Goal: Check status: Check status

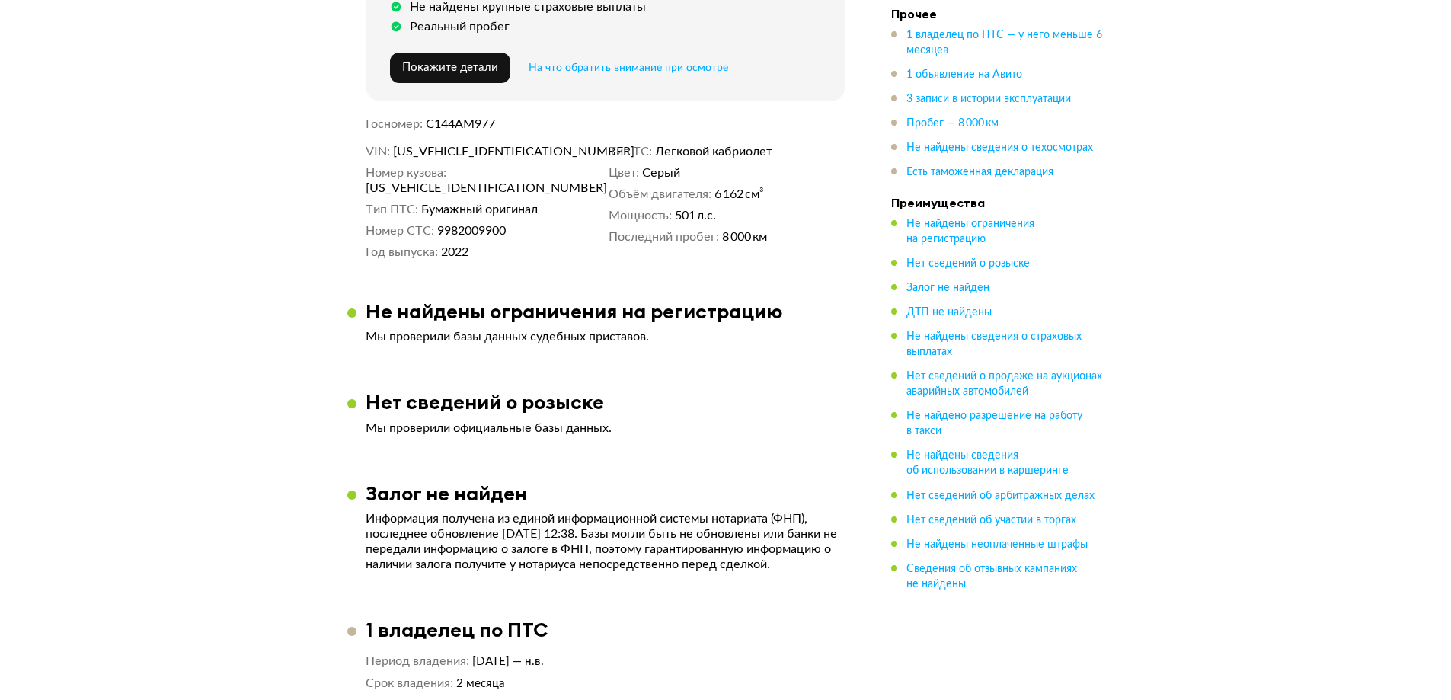
scroll to position [2, 0]
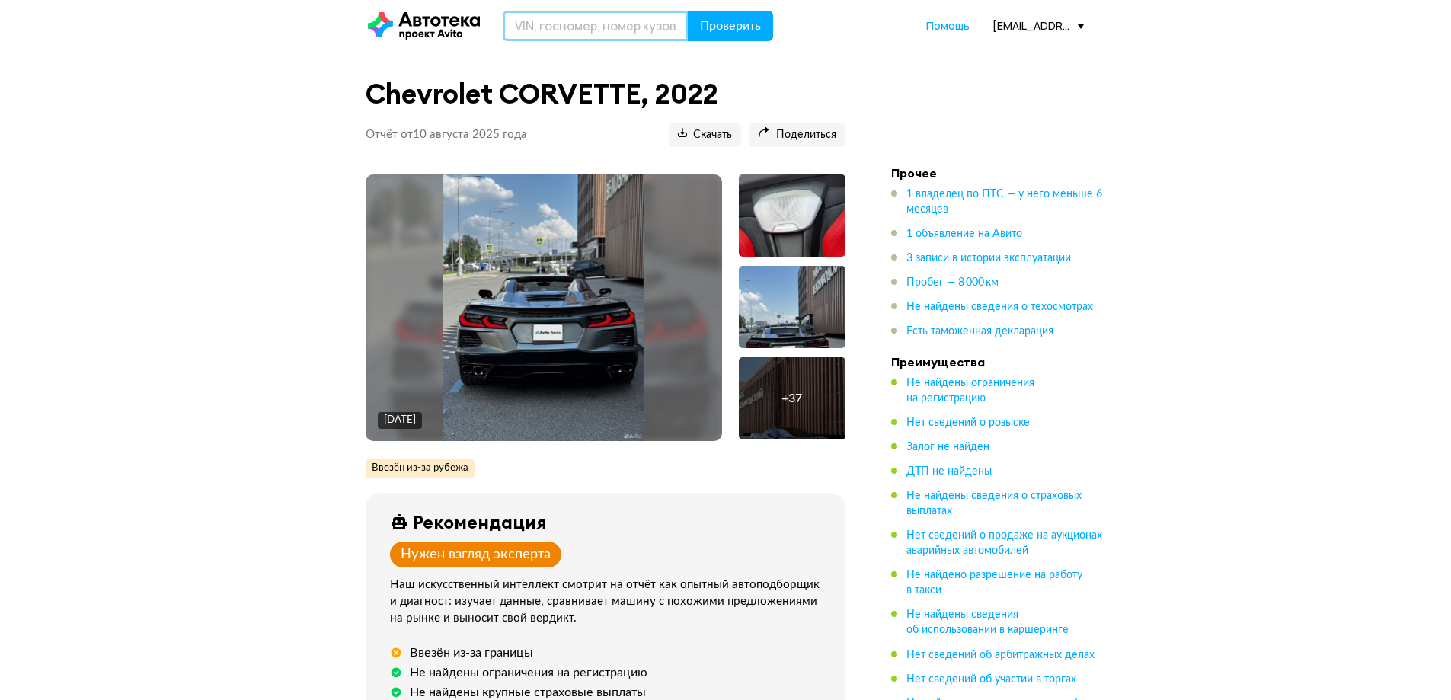
click at [573, 26] on input "text" at bounding box center [596, 26] width 186 height 30
paste input "[US_VEHICLE_IDENTIFICATION_NUMBER]"
type input "[US_VEHICLE_IDENTIFICATION_NUMBER]"
click at [716, 28] on span "Проверить" at bounding box center [730, 26] width 61 height 12
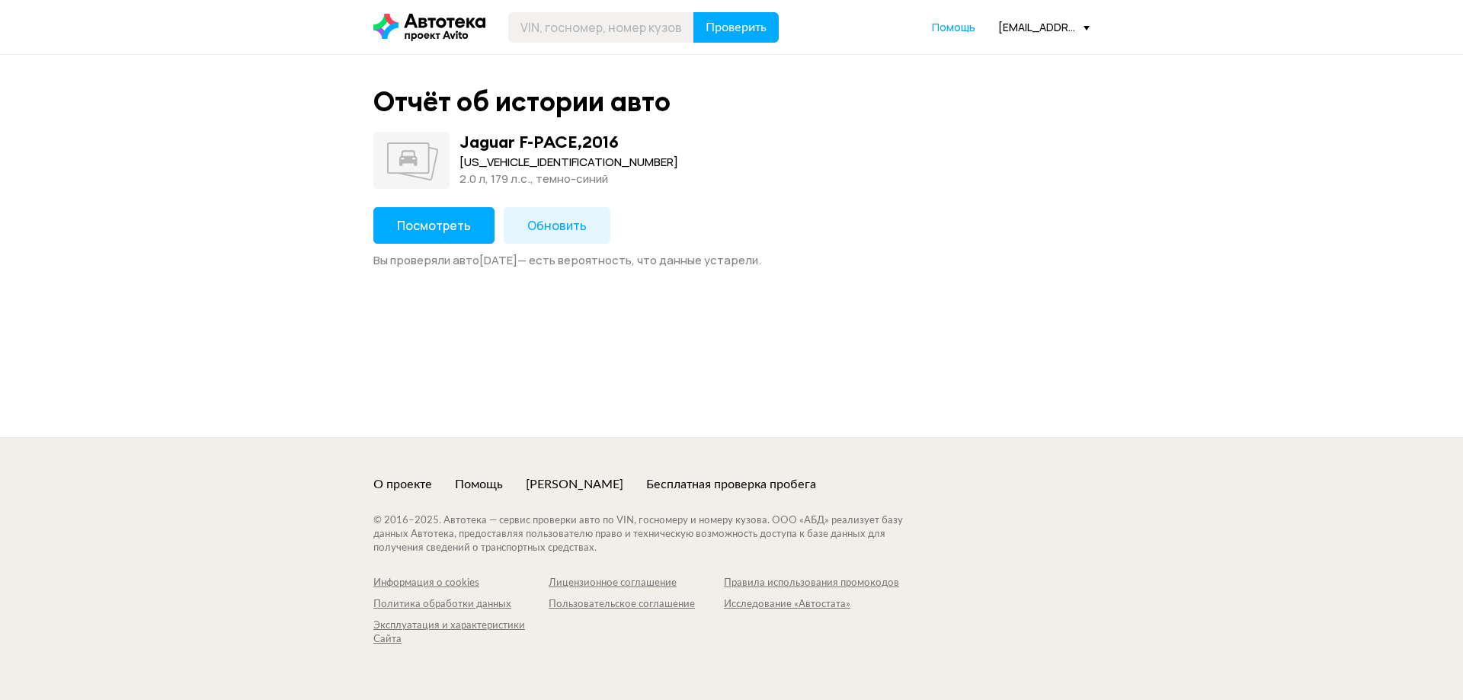
click at [453, 227] on span "Посмотреть" at bounding box center [434, 225] width 74 height 17
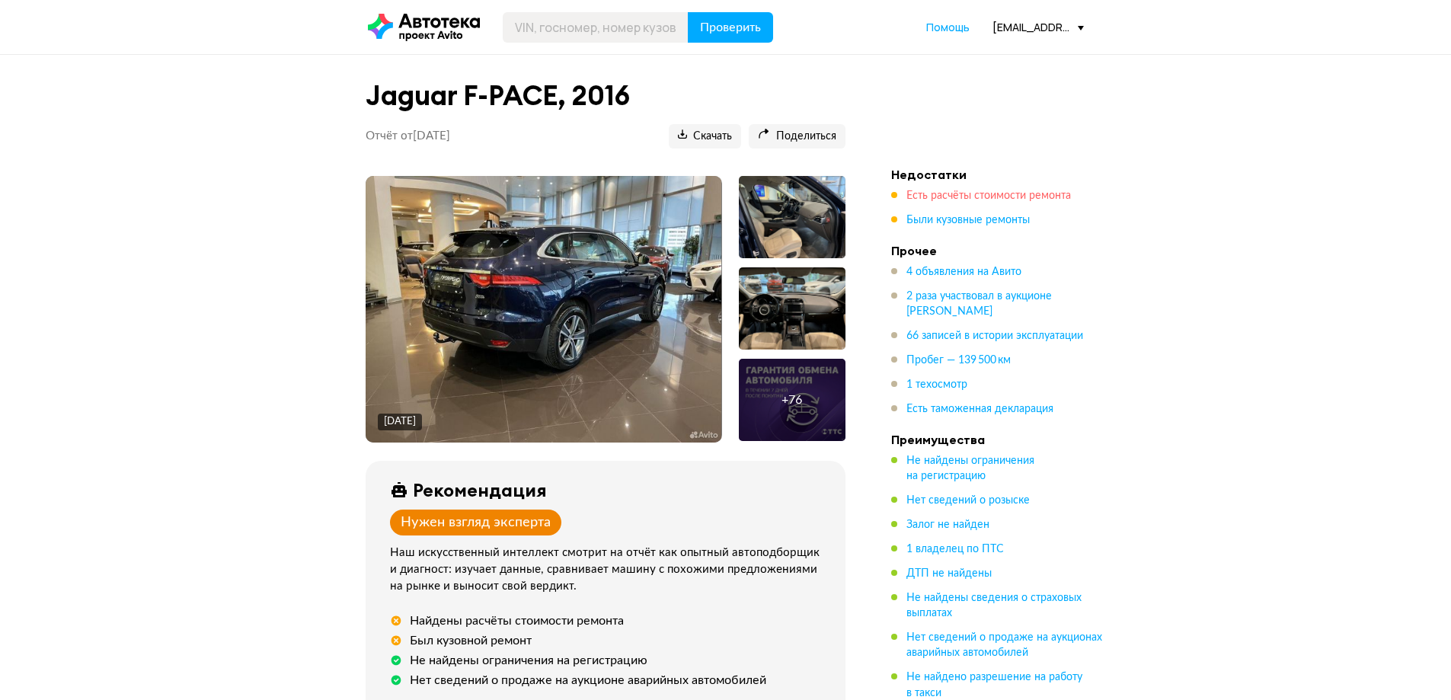
click at [964, 193] on span "Есть расчёты стоимости ремонта" at bounding box center [988, 195] width 165 height 11
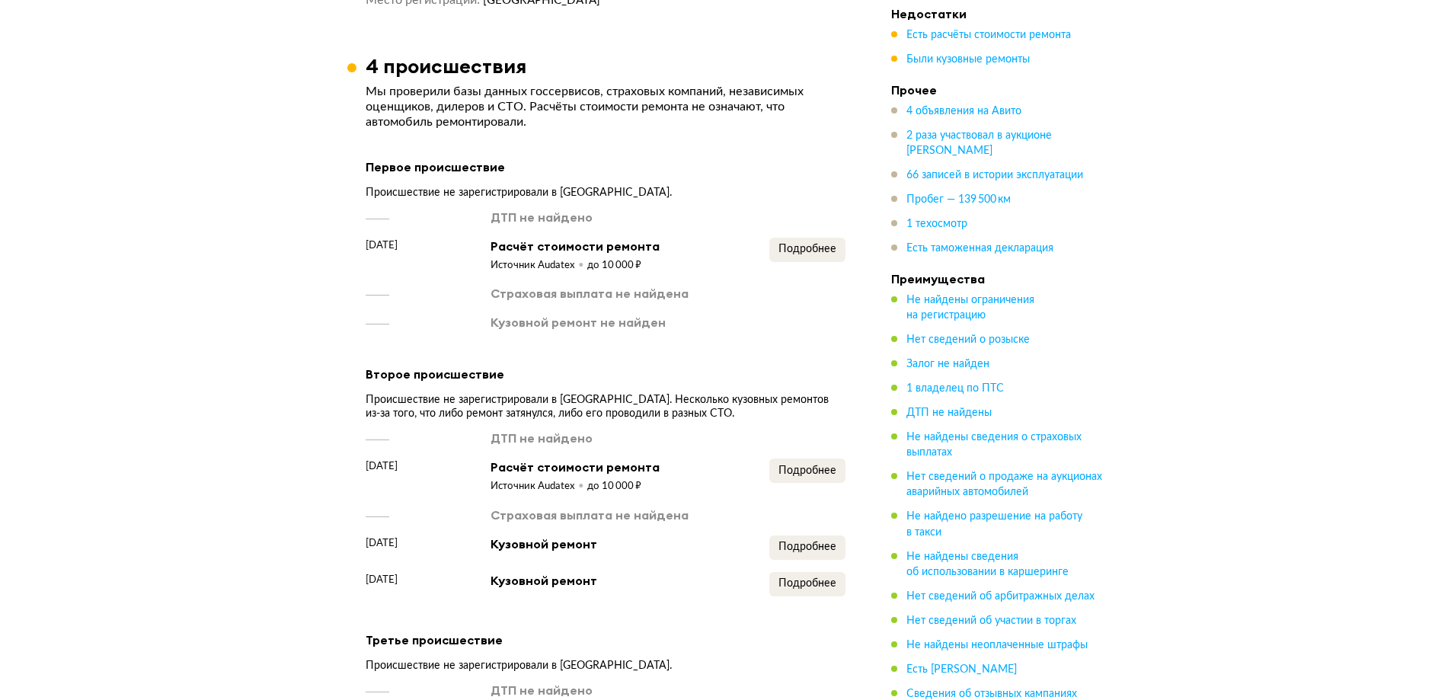
scroll to position [1597, 0]
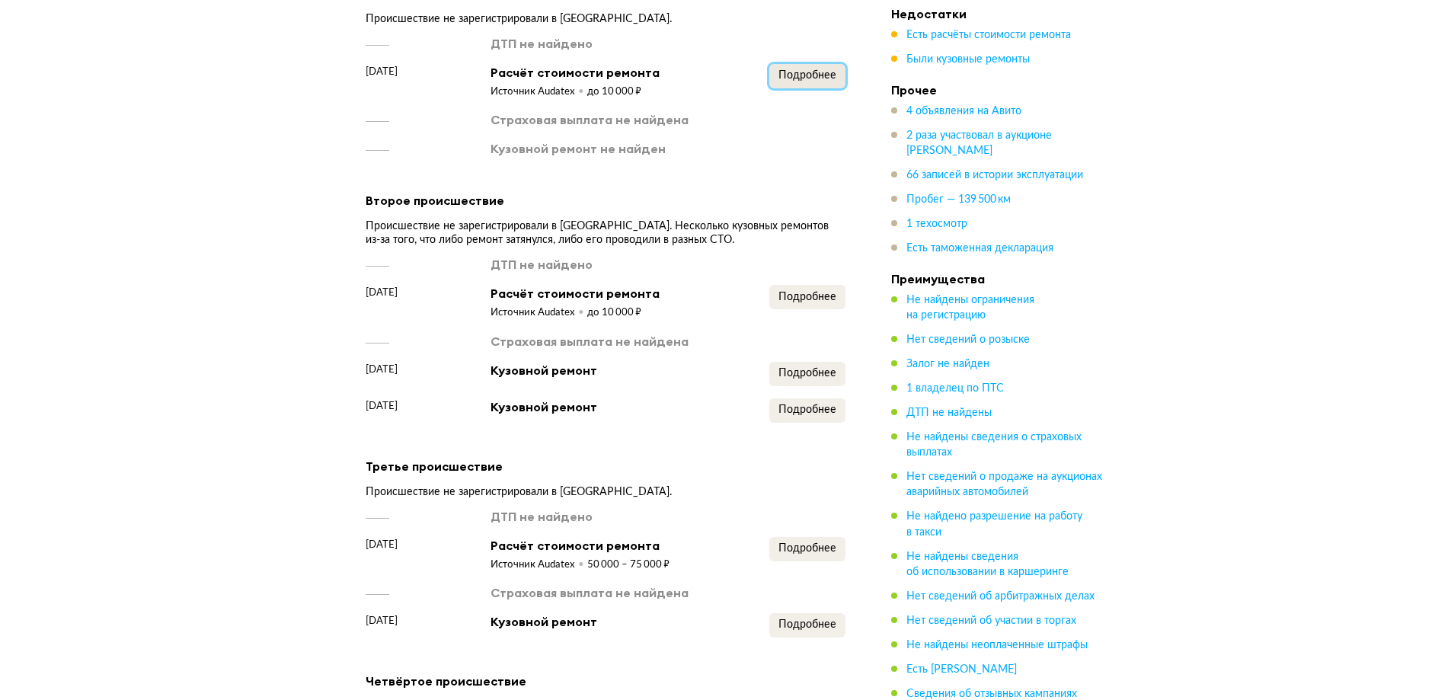
click at [809, 88] on button "Подробнее" at bounding box center [807, 76] width 76 height 24
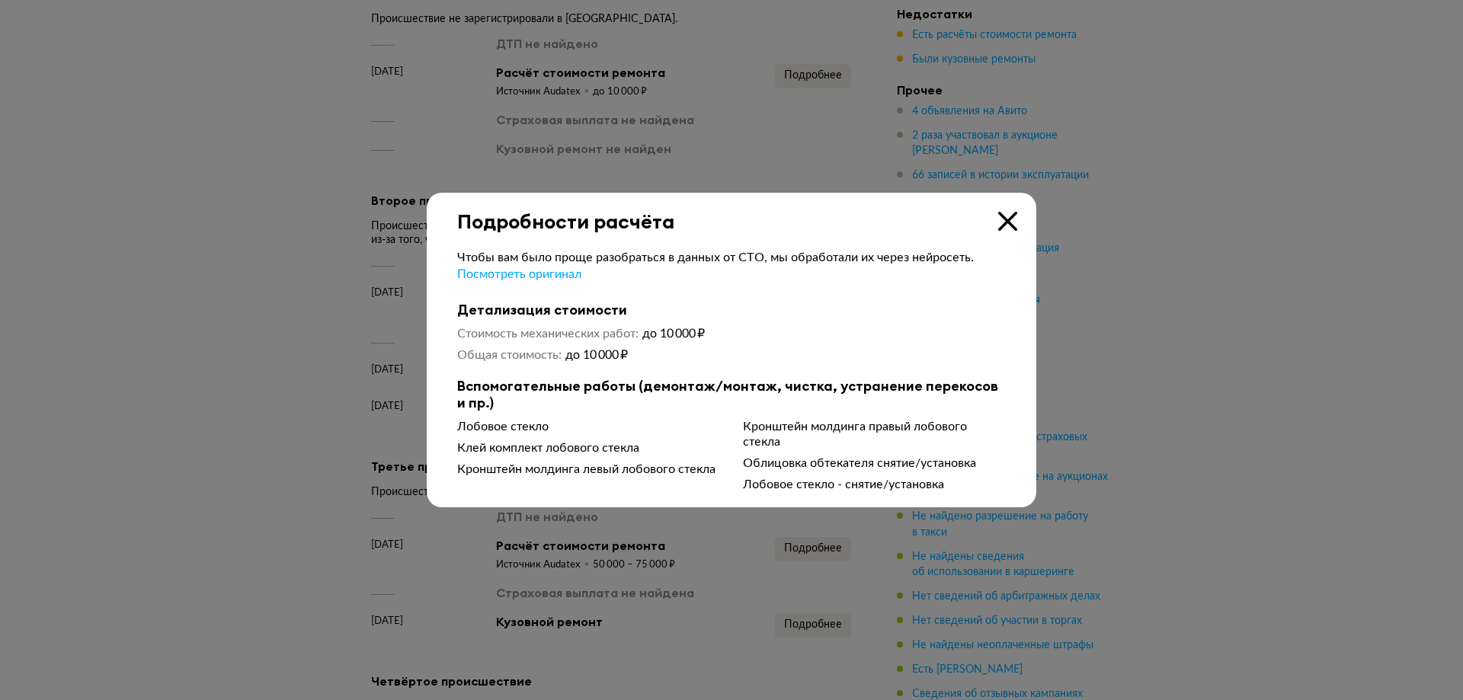
drag, startPoint x: 1173, startPoint y: 287, endPoint x: 1105, endPoint y: 296, distance: 68.4
click at [1169, 289] on div at bounding box center [731, 350] width 1463 height 700
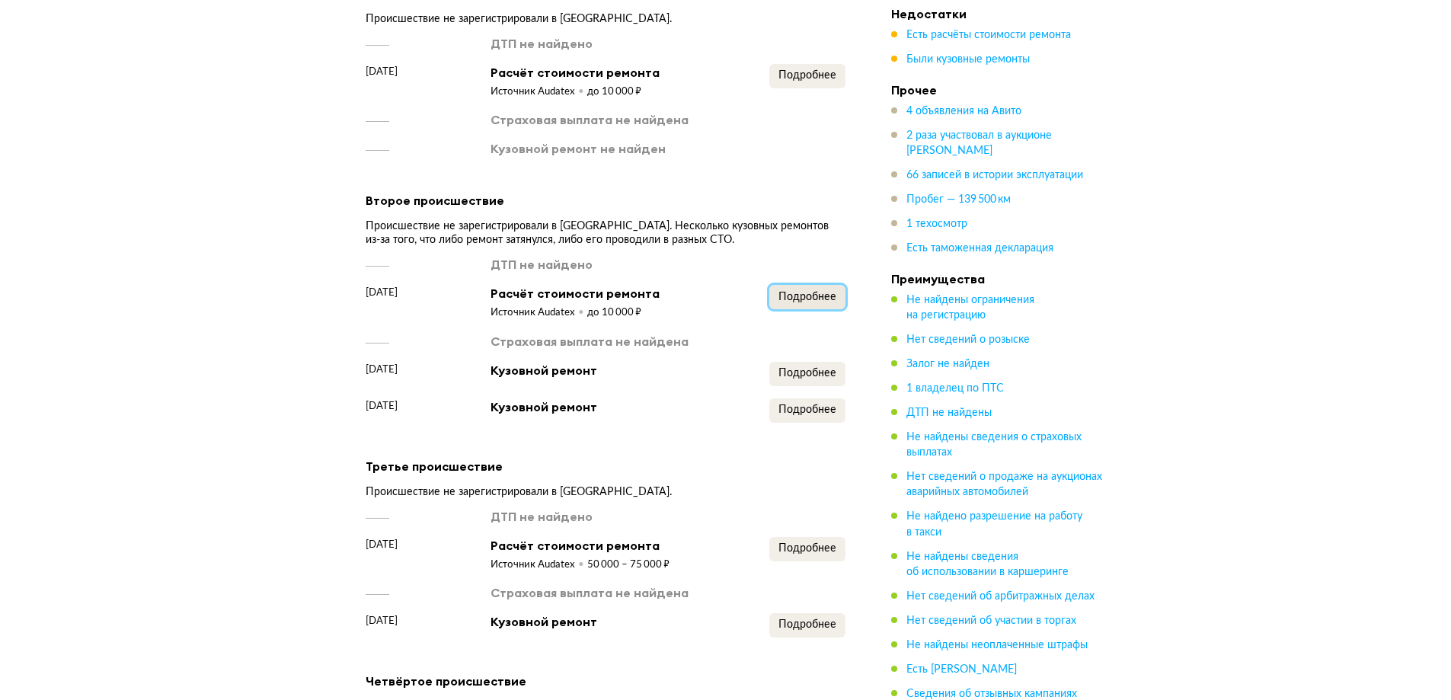
click at [828, 302] on span "Подробнее" at bounding box center [807, 297] width 58 height 11
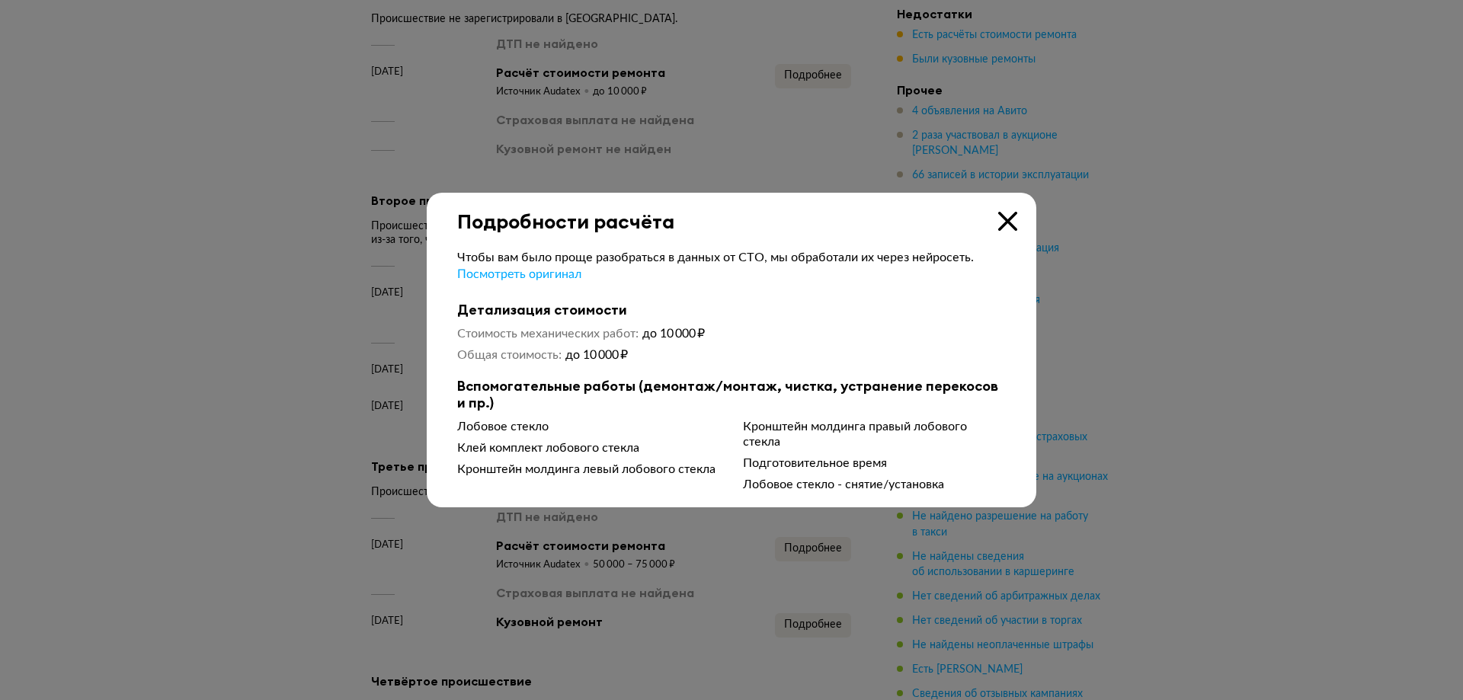
click at [1291, 320] on div at bounding box center [731, 350] width 1463 height 700
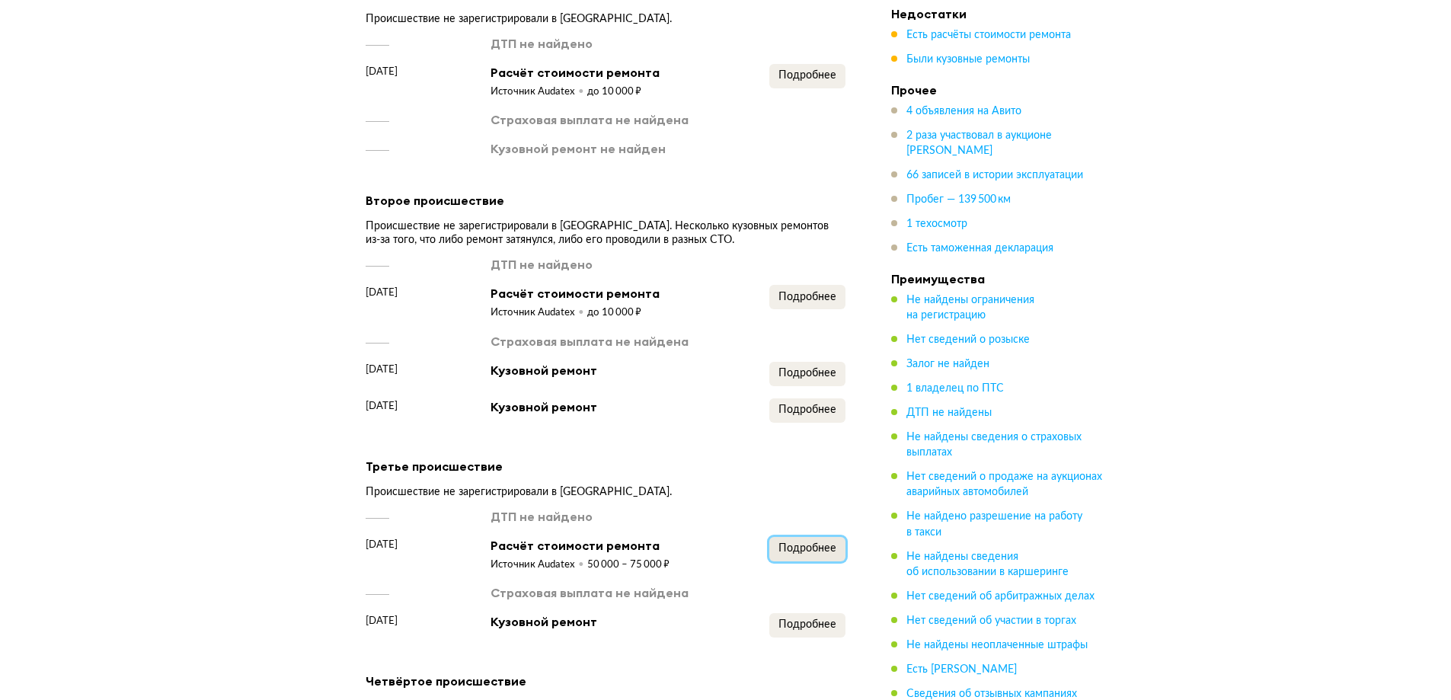
click at [801, 554] on span "Подробнее" at bounding box center [807, 548] width 58 height 11
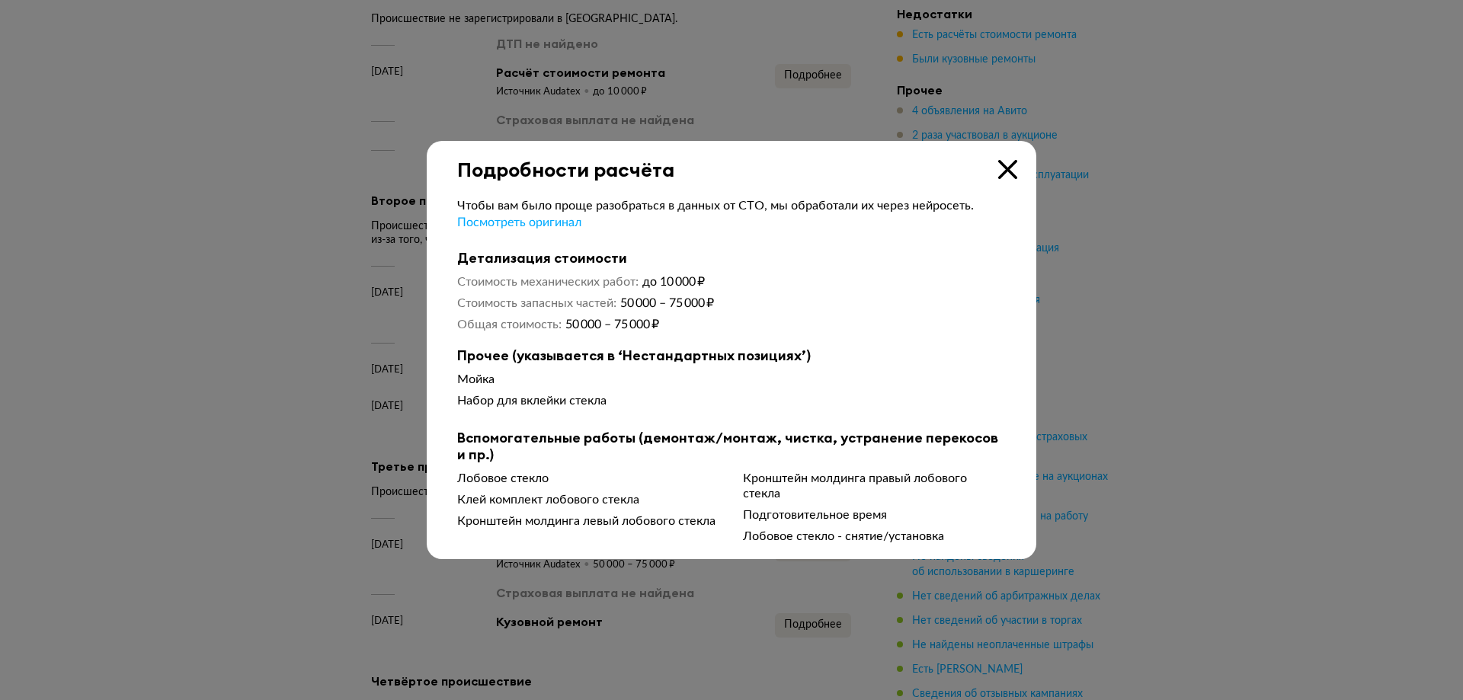
click at [1366, 346] on div at bounding box center [731, 350] width 1463 height 700
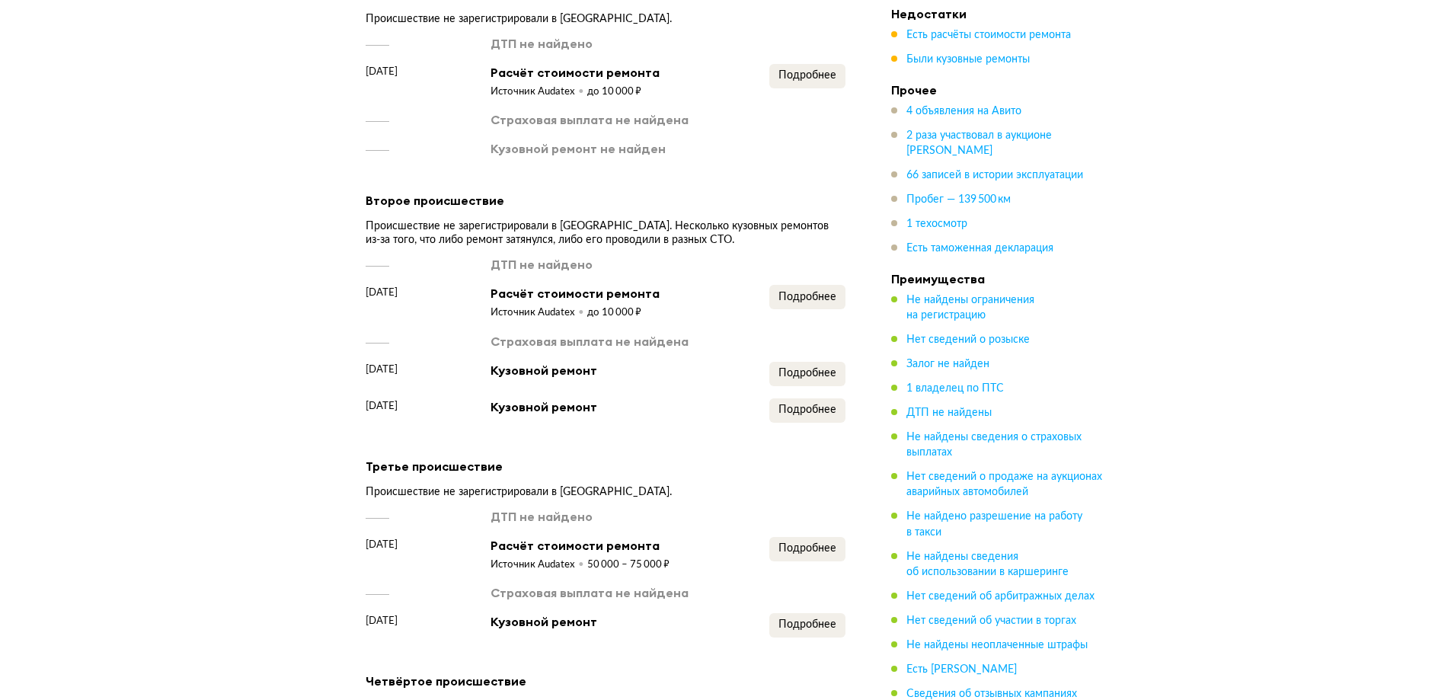
scroll to position [1826, 0]
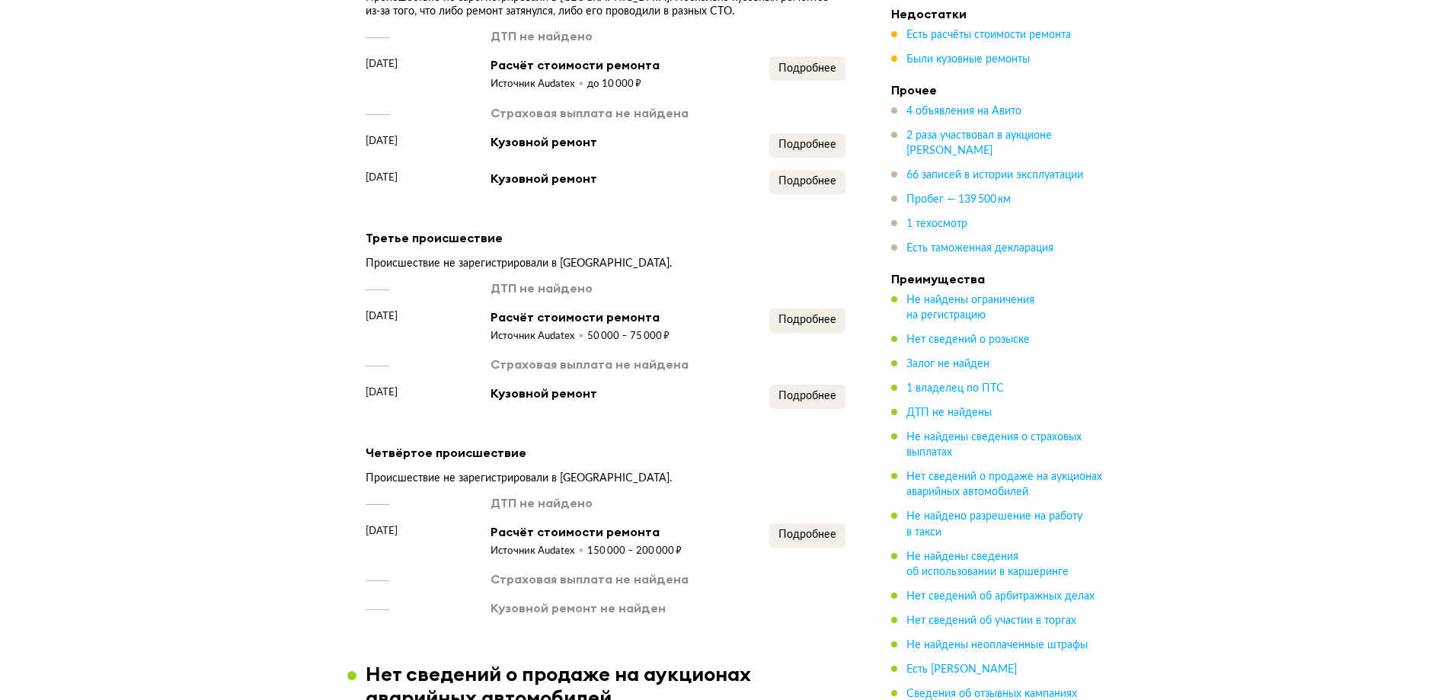
click at [854, 549] on article "4 происшествия Мы проверили базы данных госсервисов, страховых компаний, незави…" at bounding box center [605, 134] width 516 height 964
click at [817, 540] on span "Подробнее" at bounding box center [807, 534] width 58 height 11
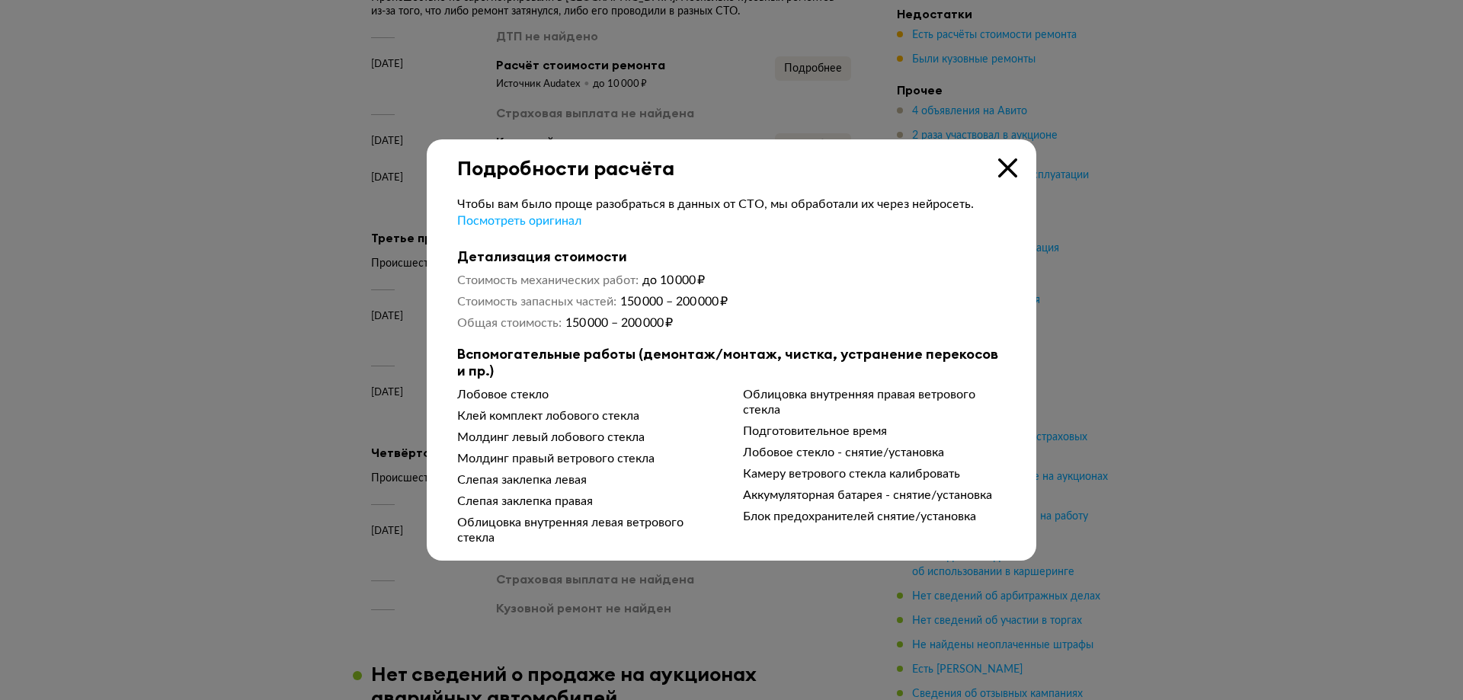
click at [1322, 440] on div at bounding box center [731, 350] width 1463 height 700
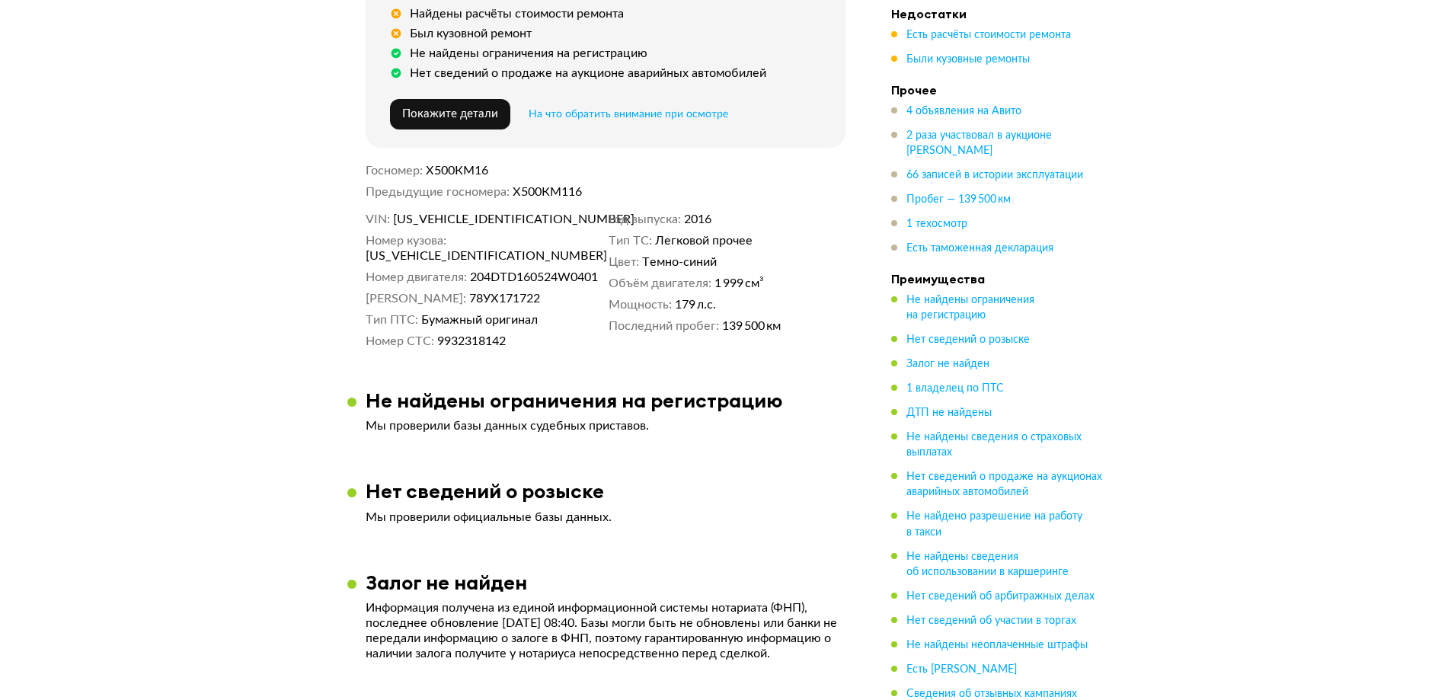
scroll to position [0, 0]
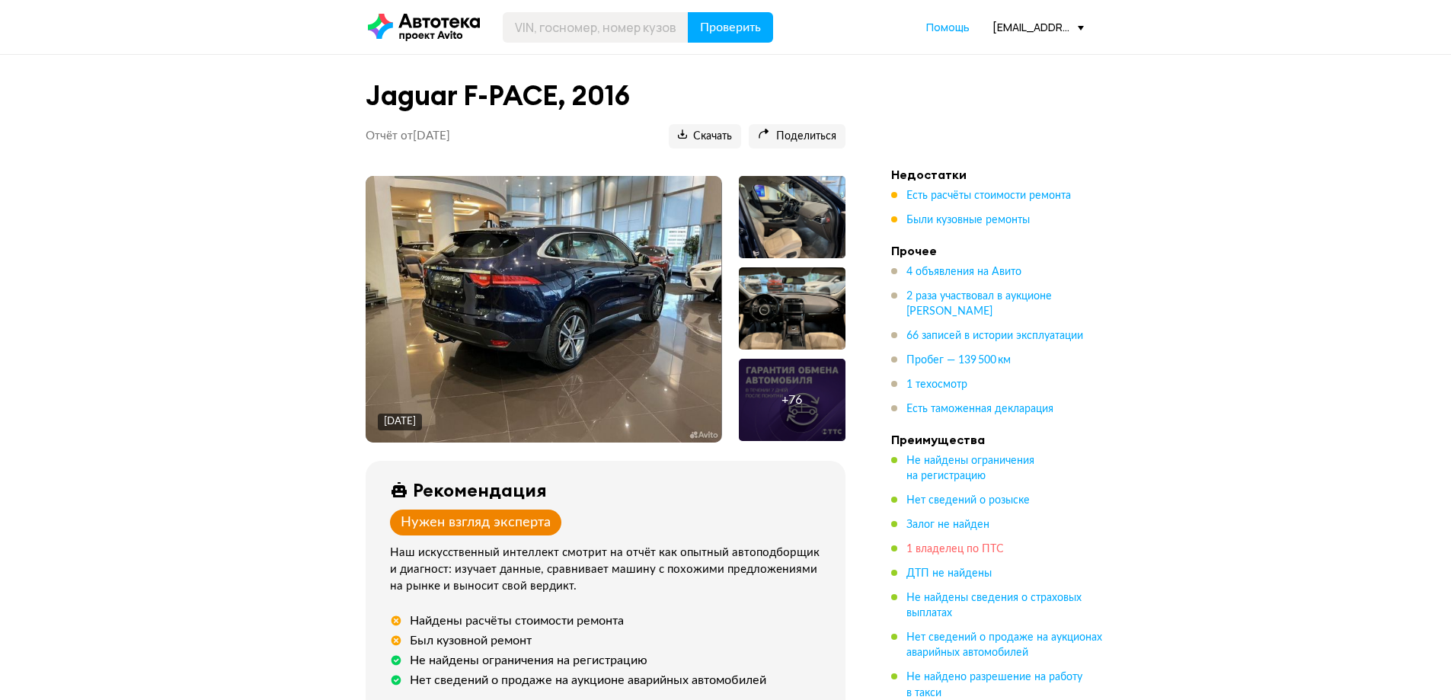
click at [947, 545] on span "1 владелец по ПТС" at bounding box center [955, 549] width 98 height 11
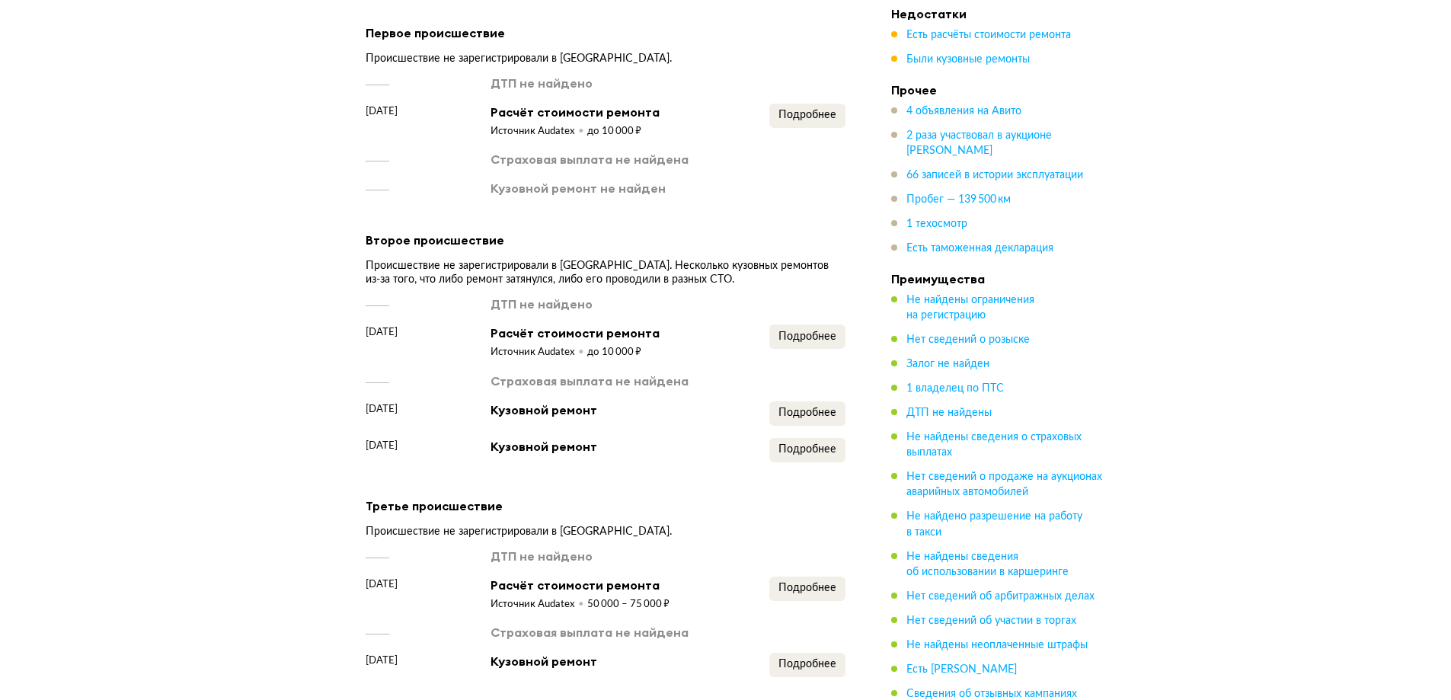
scroll to position [1634, 0]
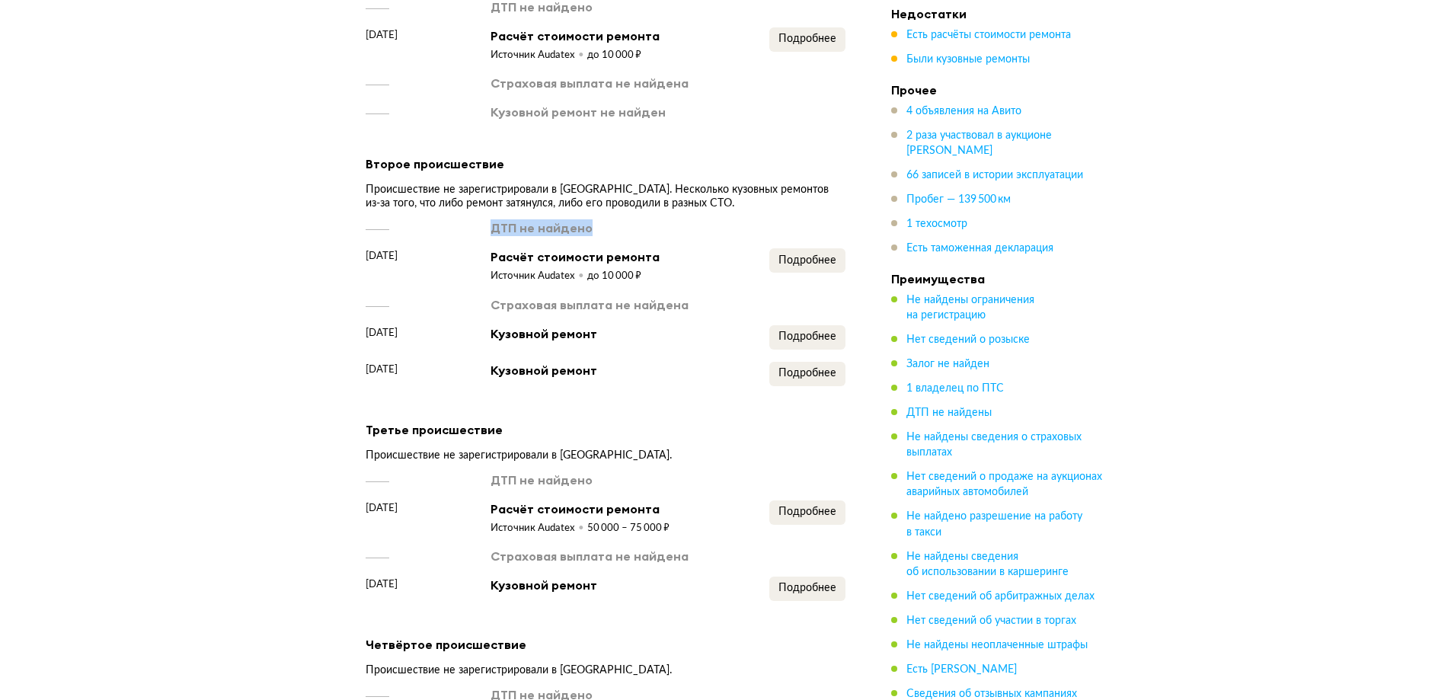
drag, startPoint x: 487, startPoint y: 236, endPoint x: 609, endPoint y: 237, distance: 121.9
click at [608, 236] on div "ДТП не найдено" at bounding box center [606, 227] width 480 height 17
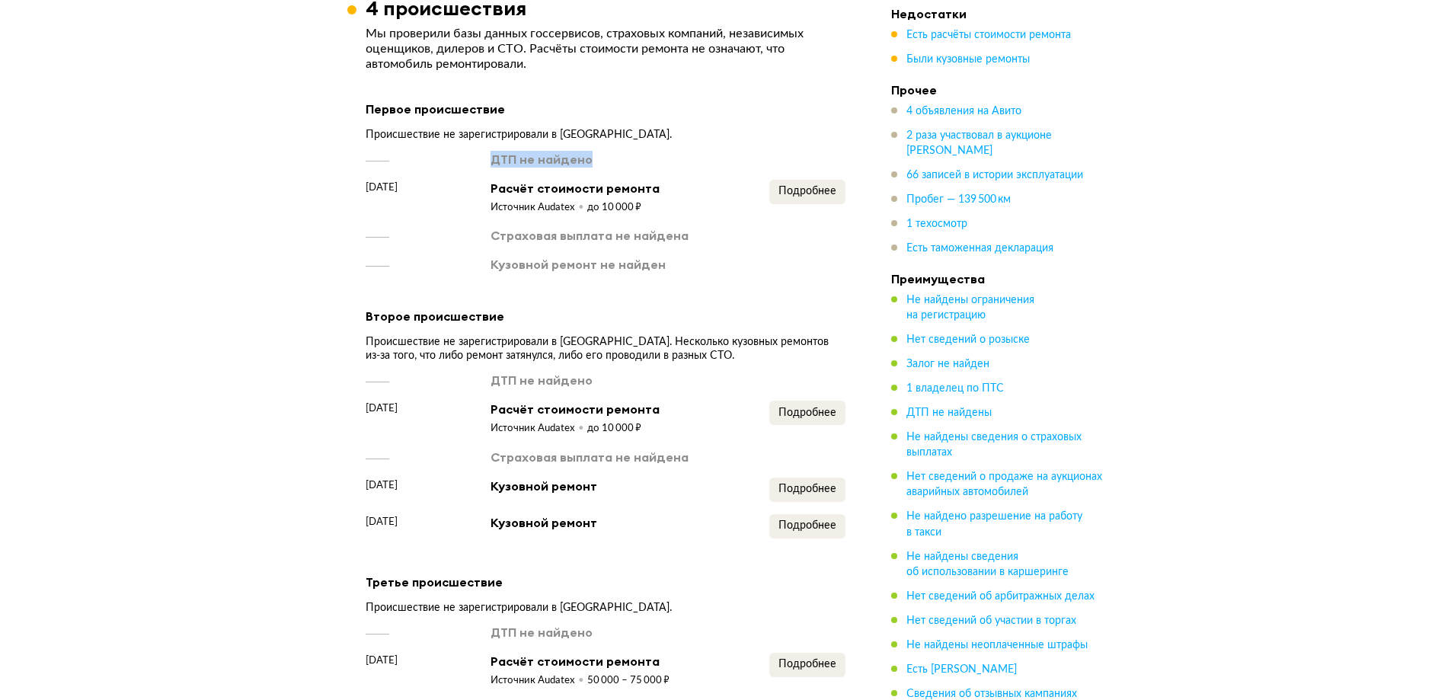
drag, startPoint x: 485, startPoint y: 173, endPoint x: 596, endPoint y: 172, distance: 111.2
click at [594, 168] on div "ДТП не найдено" at bounding box center [606, 159] width 480 height 17
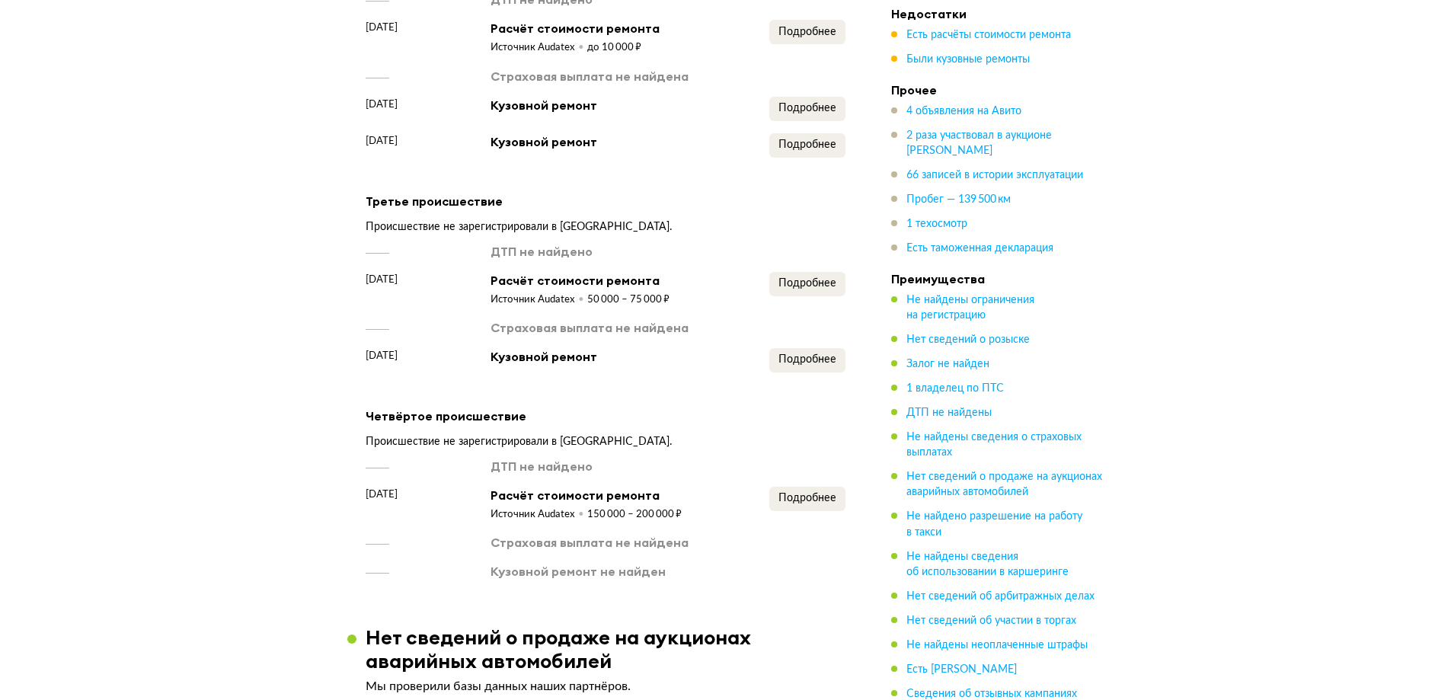
scroll to position [1405, 0]
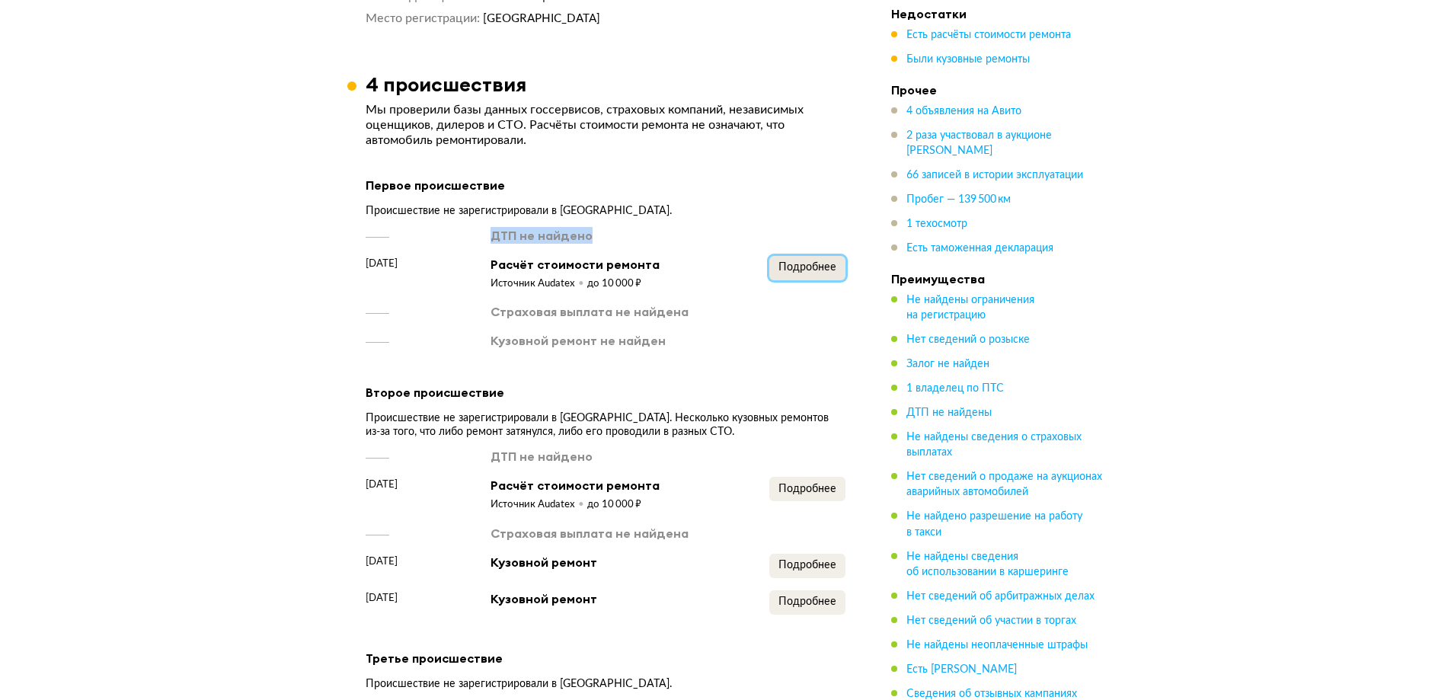
click at [813, 273] on span "Подробнее" at bounding box center [807, 267] width 58 height 11
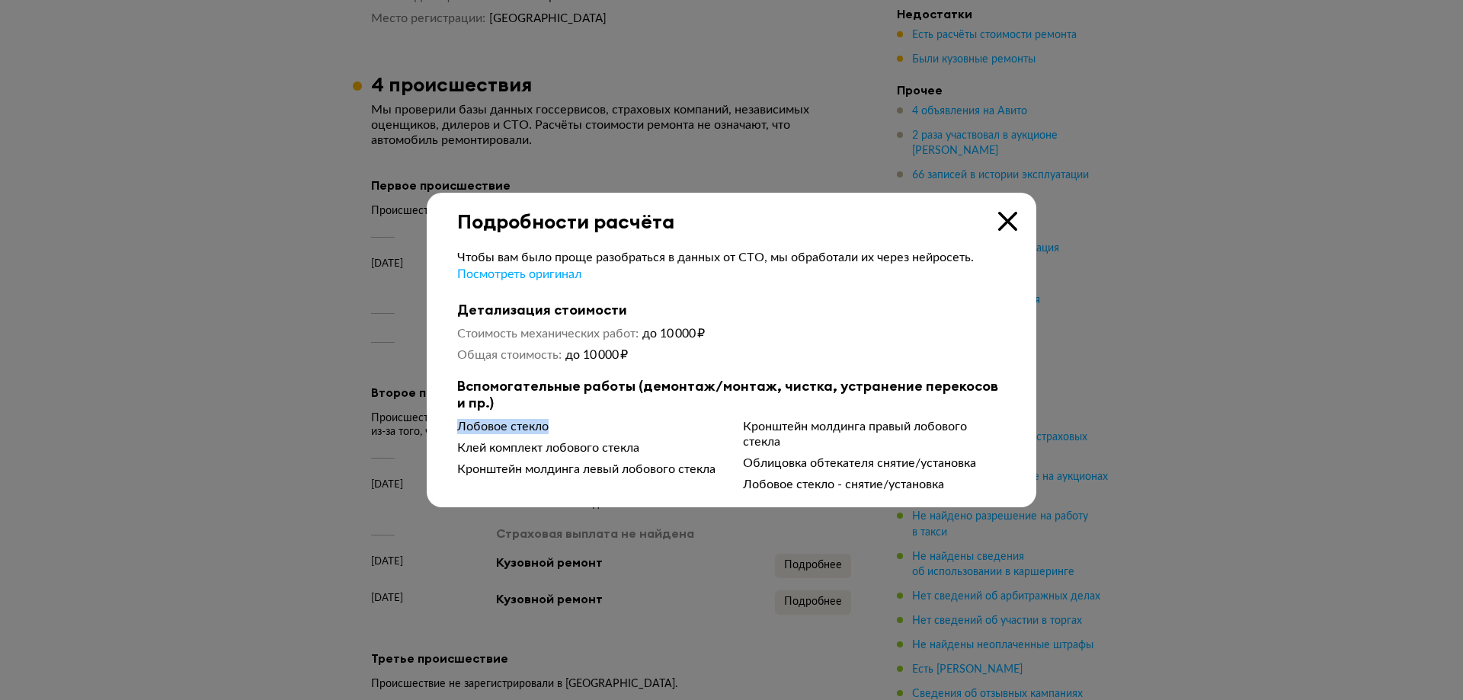
drag, startPoint x: 456, startPoint y: 429, endPoint x: 602, endPoint y: 432, distance: 146.3
click at [602, 432] on div "Чтобы вам было проще разобраться в данных от СТО, мы обработали их через нейрос…" at bounding box center [731, 363] width 609 height 260
click at [1367, 327] on div at bounding box center [731, 350] width 1463 height 700
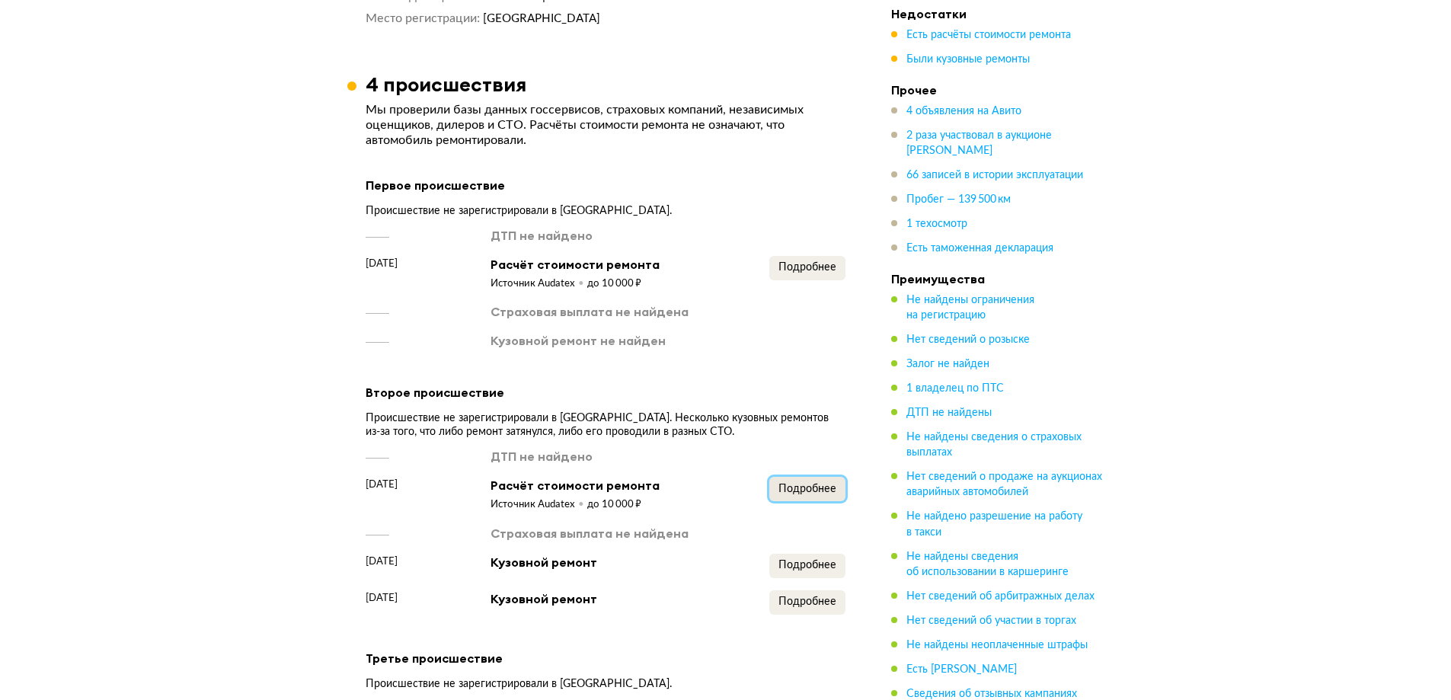
click at [794, 494] on span "Подробнее" at bounding box center [807, 489] width 58 height 11
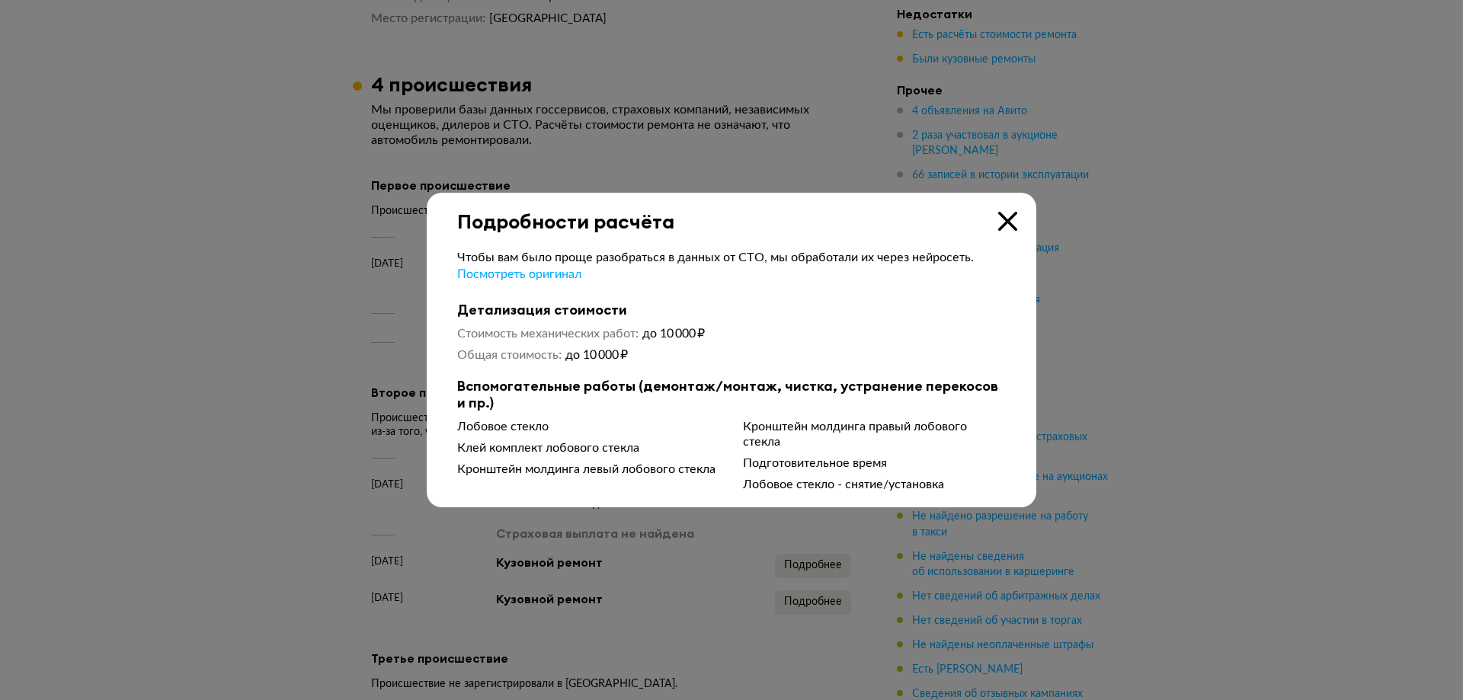
click at [1223, 418] on div at bounding box center [731, 350] width 1463 height 700
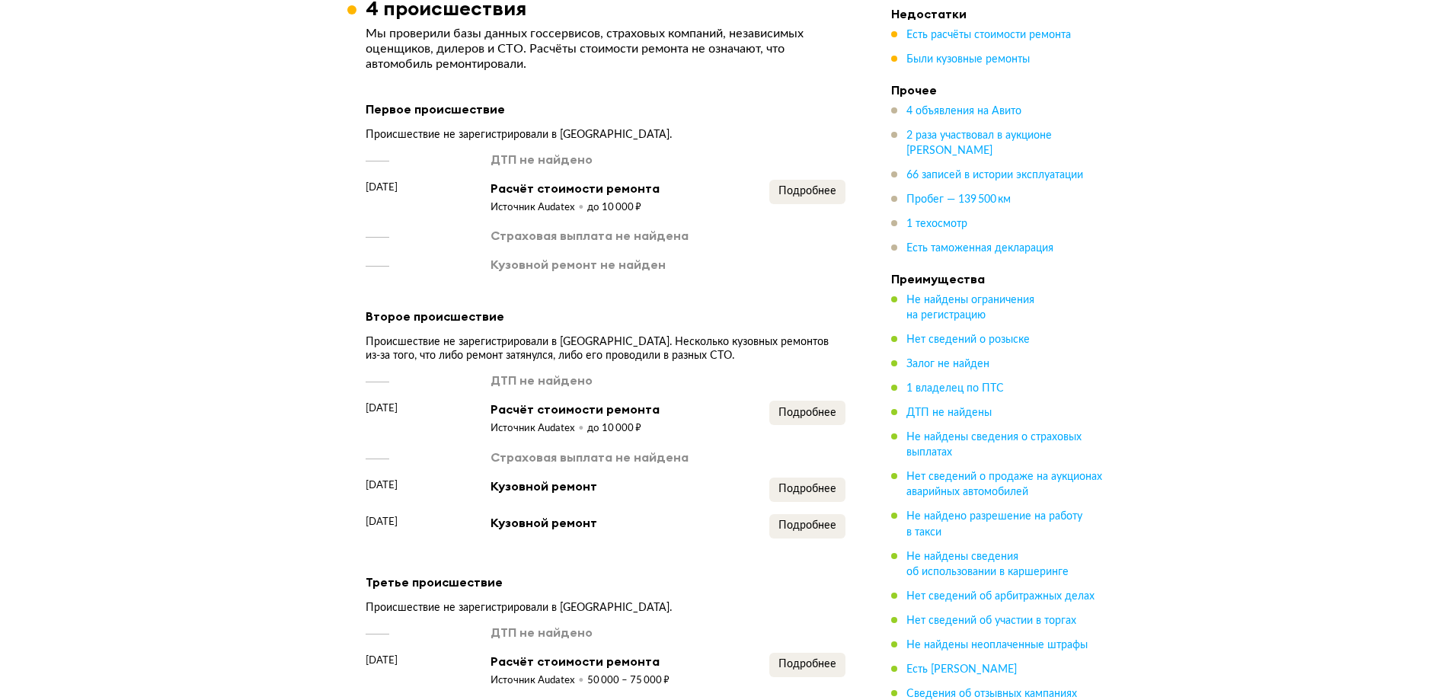
scroll to position [1634, 0]
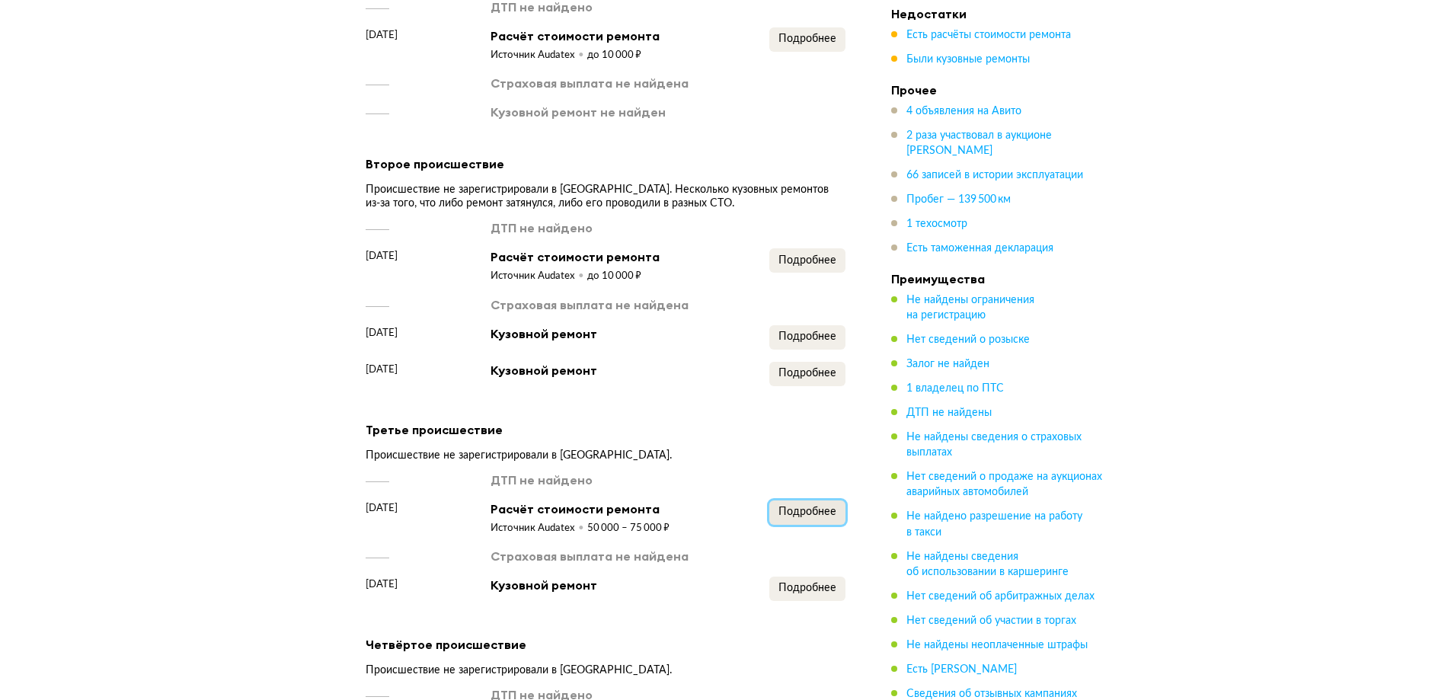
click at [812, 517] on span "Подробнее" at bounding box center [807, 512] width 58 height 11
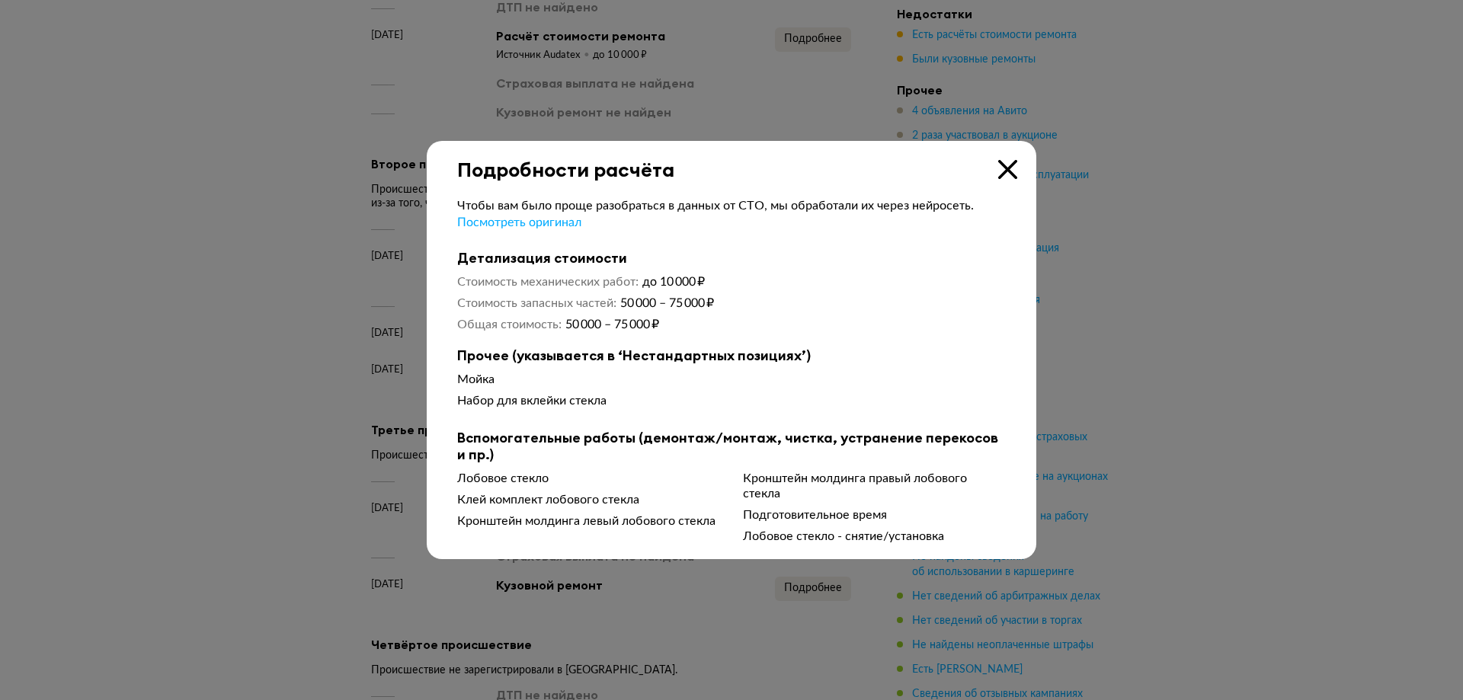
click at [1134, 291] on div at bounding box center [731, 350] width 1463 height 700
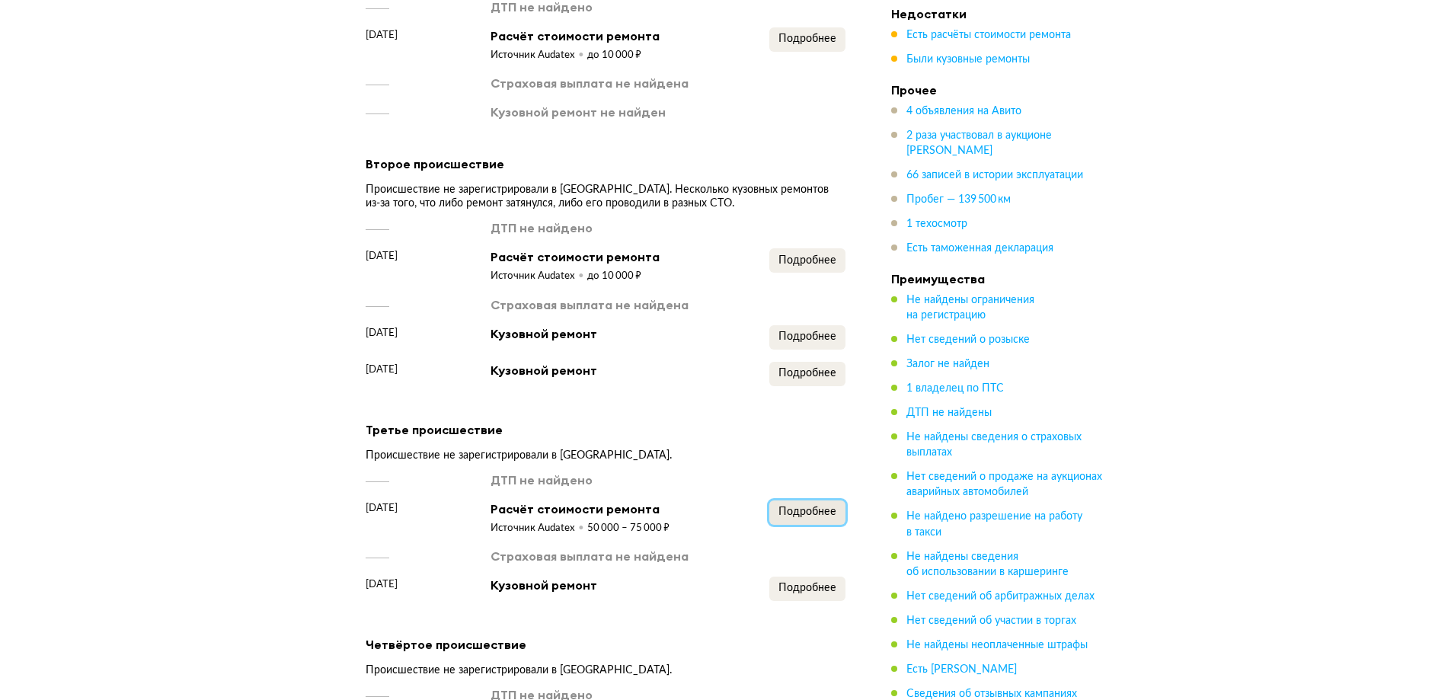
click at [792, 525] on button "Подробнее" at bounding box center [807, 512] width 76 height 24
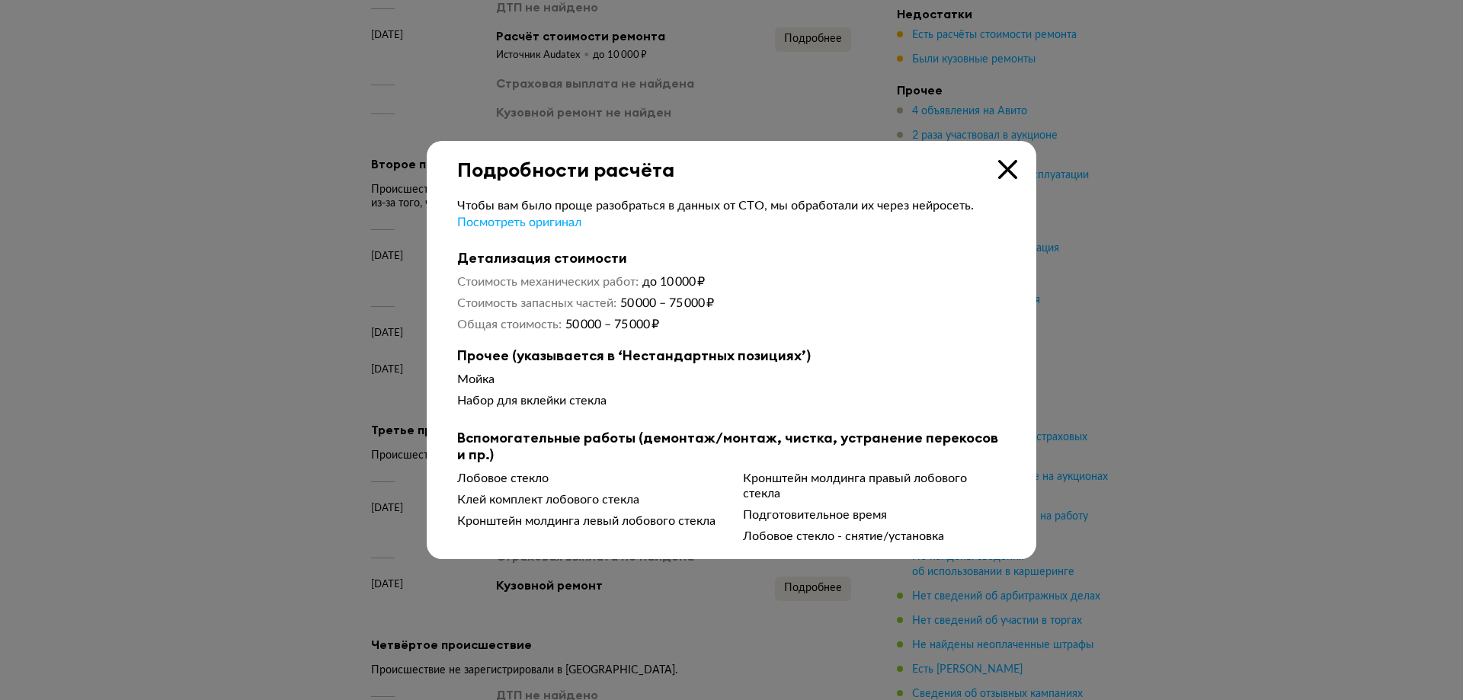
click at [1191, 462] on div at bounding box center [731, 350] width 1463 height 700
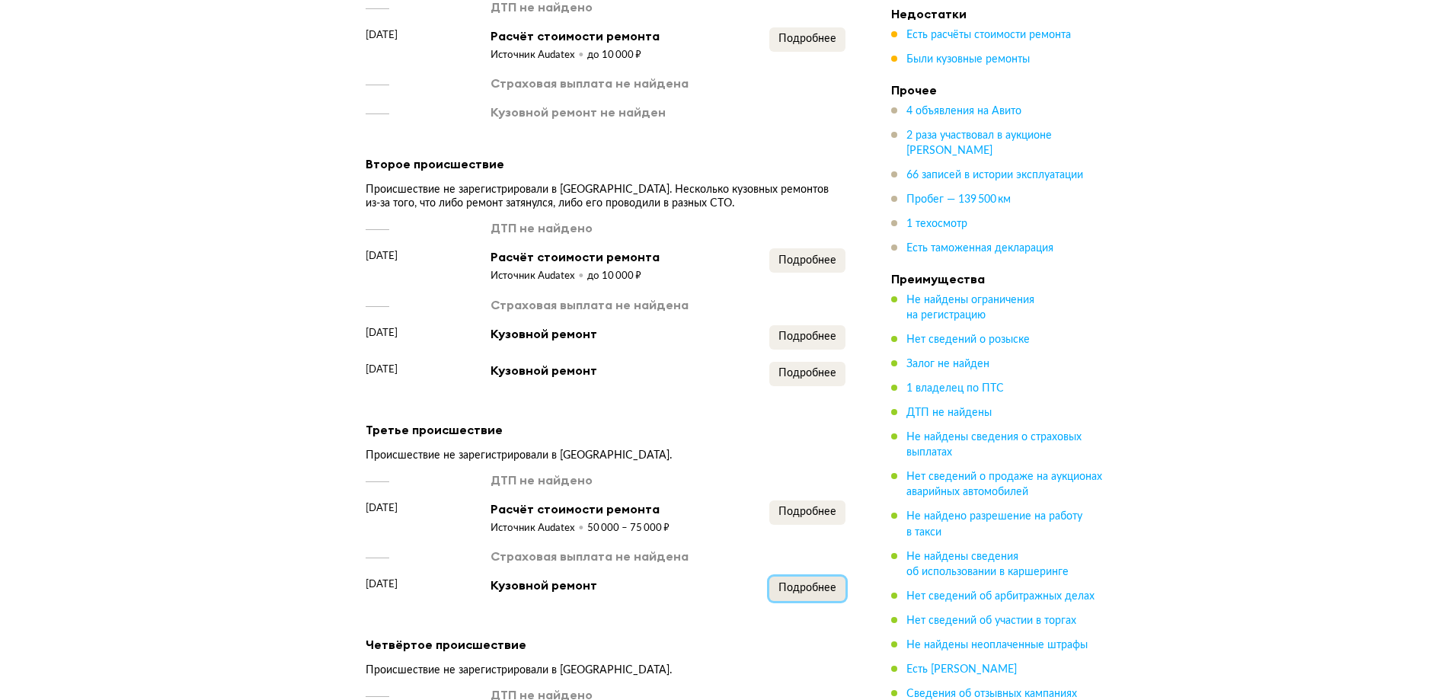
click at [802, 593] on span "Подробнее" at bounding box center [807, 588] width 58 height 11
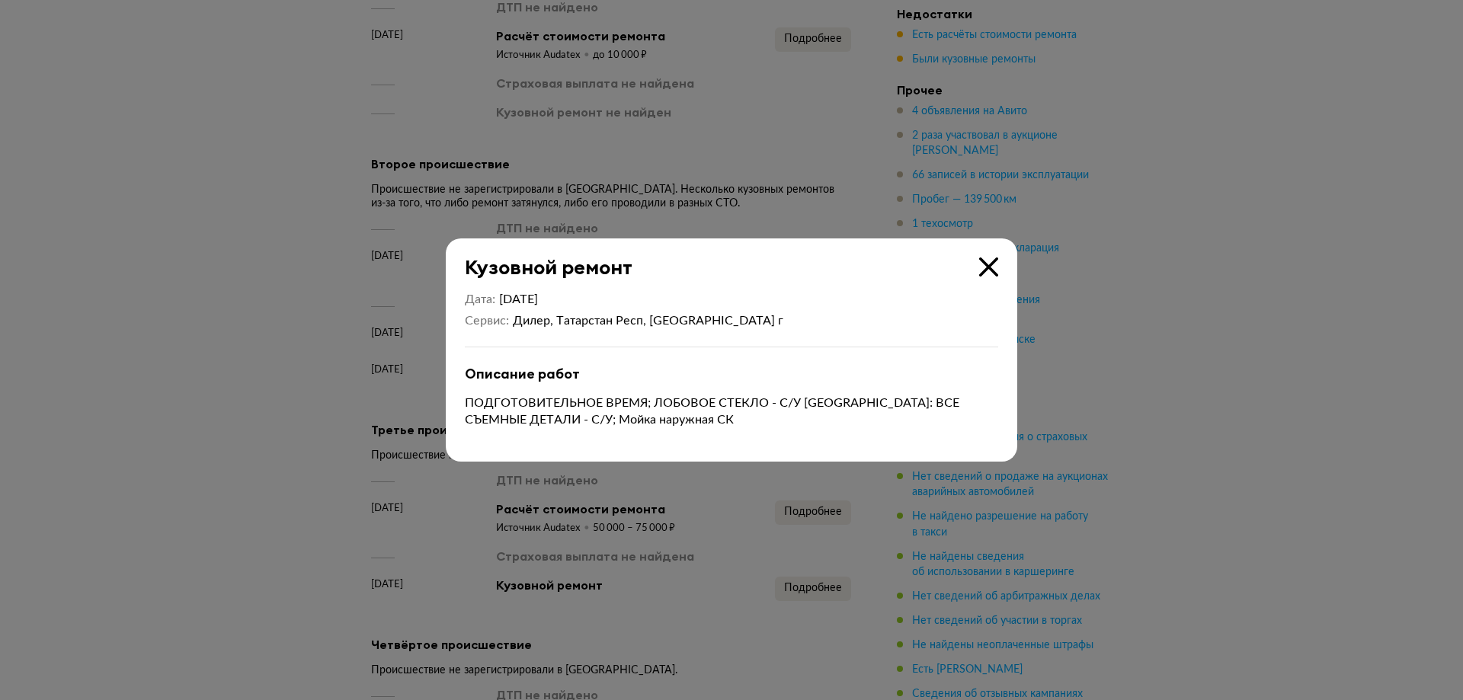
click at [1069, 481] on div at bounding box center [731, 350] width 1463 height 700
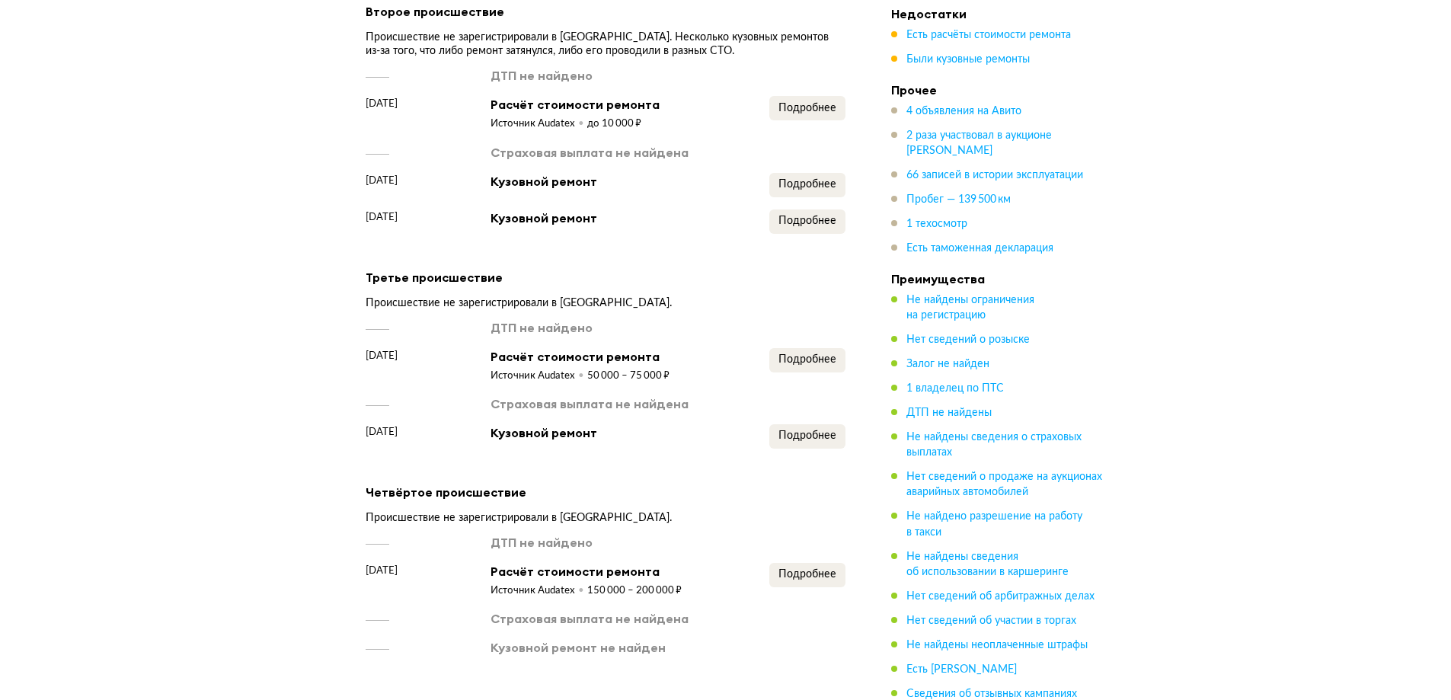
scroll to position [1862, 0]
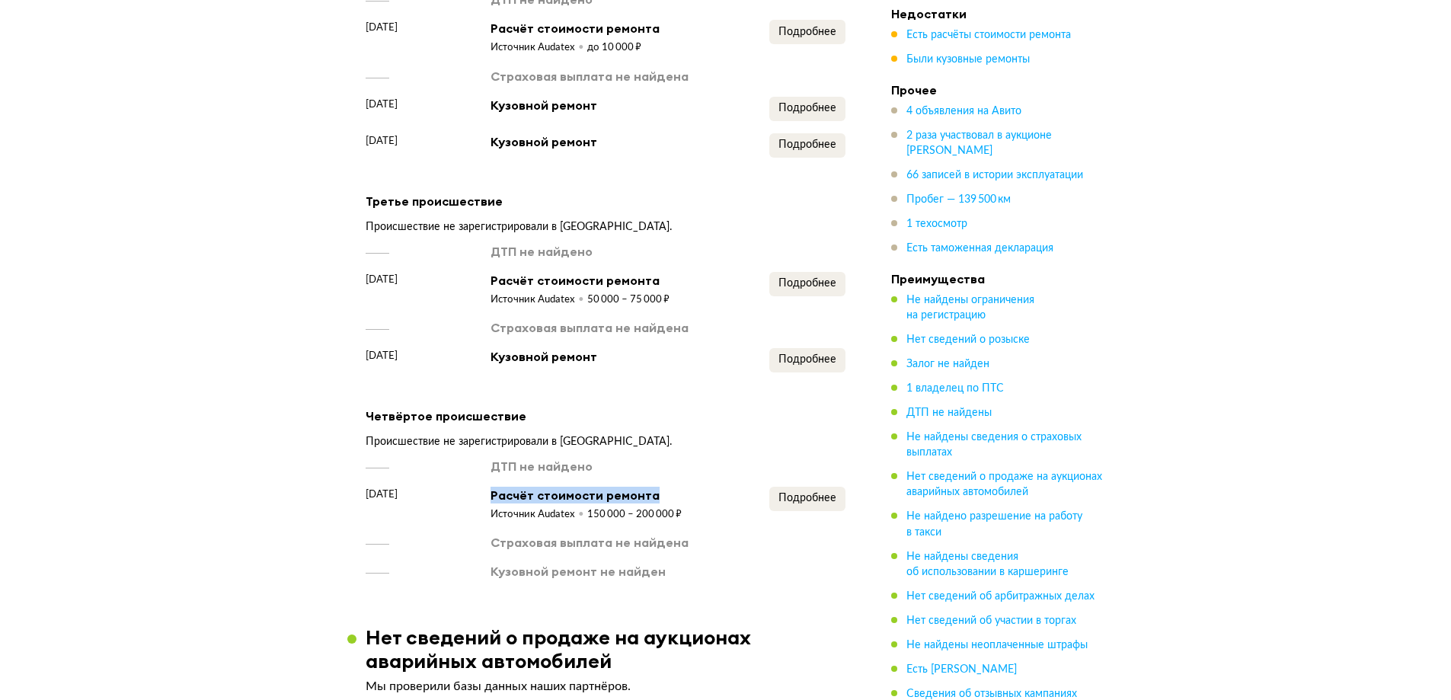
drag, startPoint x: 484, startPoint y: 517, endPoint x: 695, endPoint y: 518, distance: 211.0
click at [695, 518] on div "[DATE] Расчёт стоимости ремонта Источник Audatex 150 000 – 200 000 ₽ Подробнее" at bounding box center [606, 504] width 480 height 35
click at [695, 522] on div "[DATE] Расчёт стоимости ремонта Источник Audatex 150 000 – 200 000 ₽ Подробнее" at bounding box center [606, 504] width 480 height 35
drag, startPoint x: 477, startPoint y: 479, endPoint x: 615, endPoint y: 488, distance: 138.9
click at [615, 475] on div "ДТП не найдено" at bounding box center [606, 466] width 480 height 17
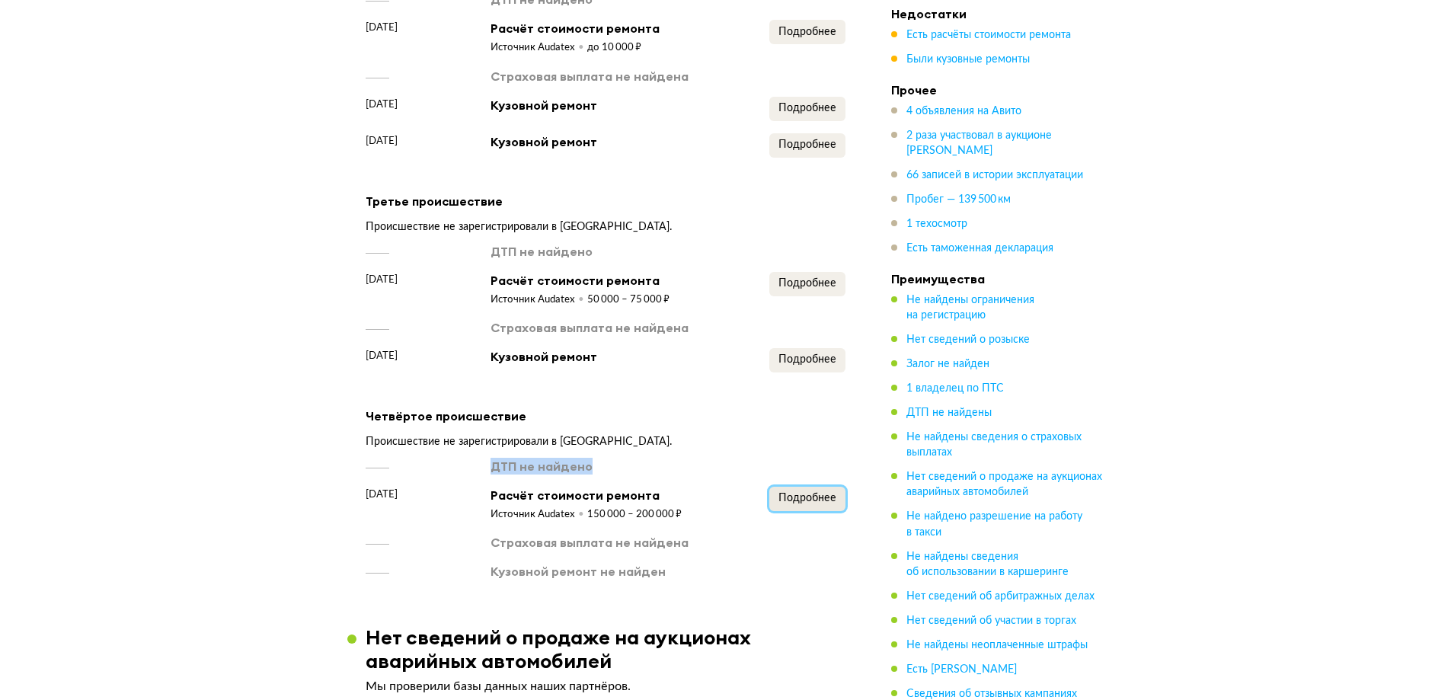
click at [808, 503] on span "Подробнее" at bounding box center [807, 498] width 58 height 11
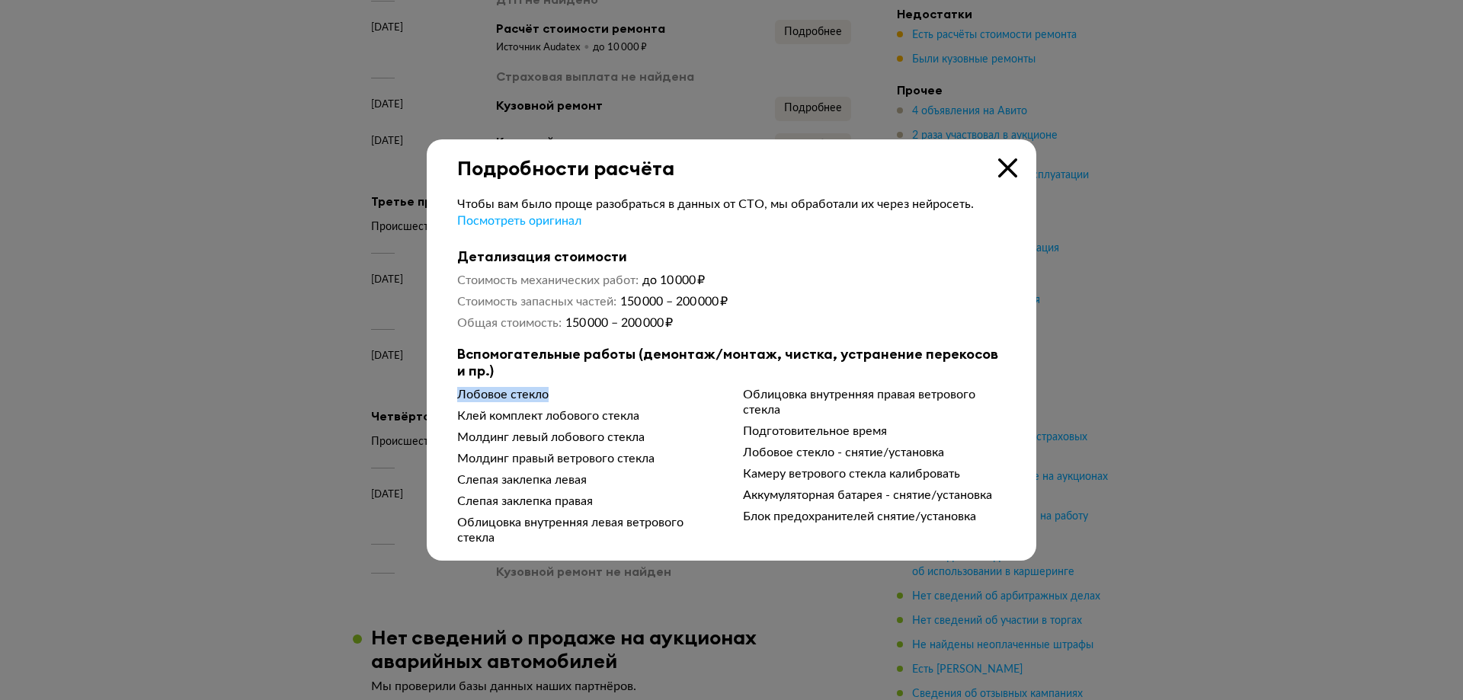
drag, startPoint x: 448, startPoint y: 399, endPoint x: 594, endPoint y: 400, distance: 146.3
click at [594, 400] on div "Чтобы вам было проще разобраться в данных от СТО, мы обработали их через нейрос…" at bounding box center [731, 363] width 609 height 366
click at [651, 491] on div "Лобовое стекло Клей комплект лобового стекла Молдинг левый лобового стекла Молд…" at bounding box center [731, 466] width 548 height 158
click at [1233, 360] on div at bounding box center [731, 350] width 1463 height 700
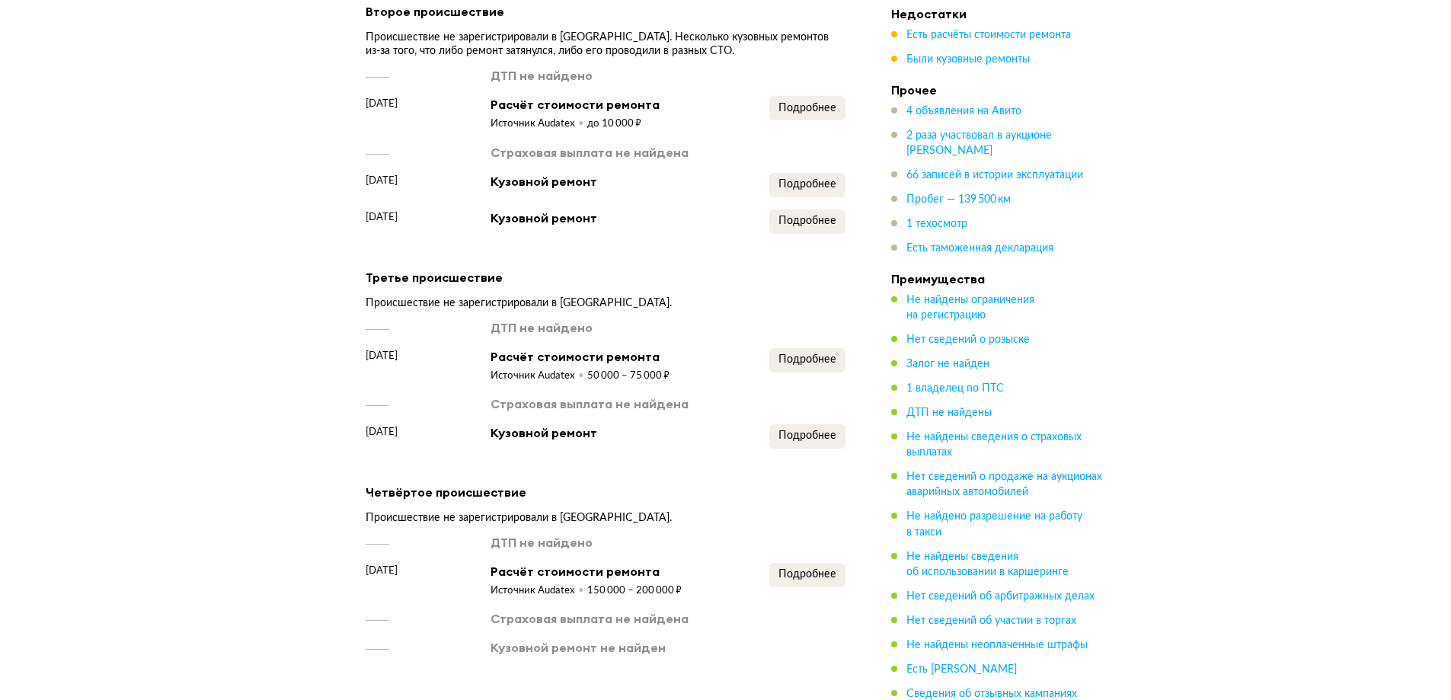
scroll to position [1939, 0]
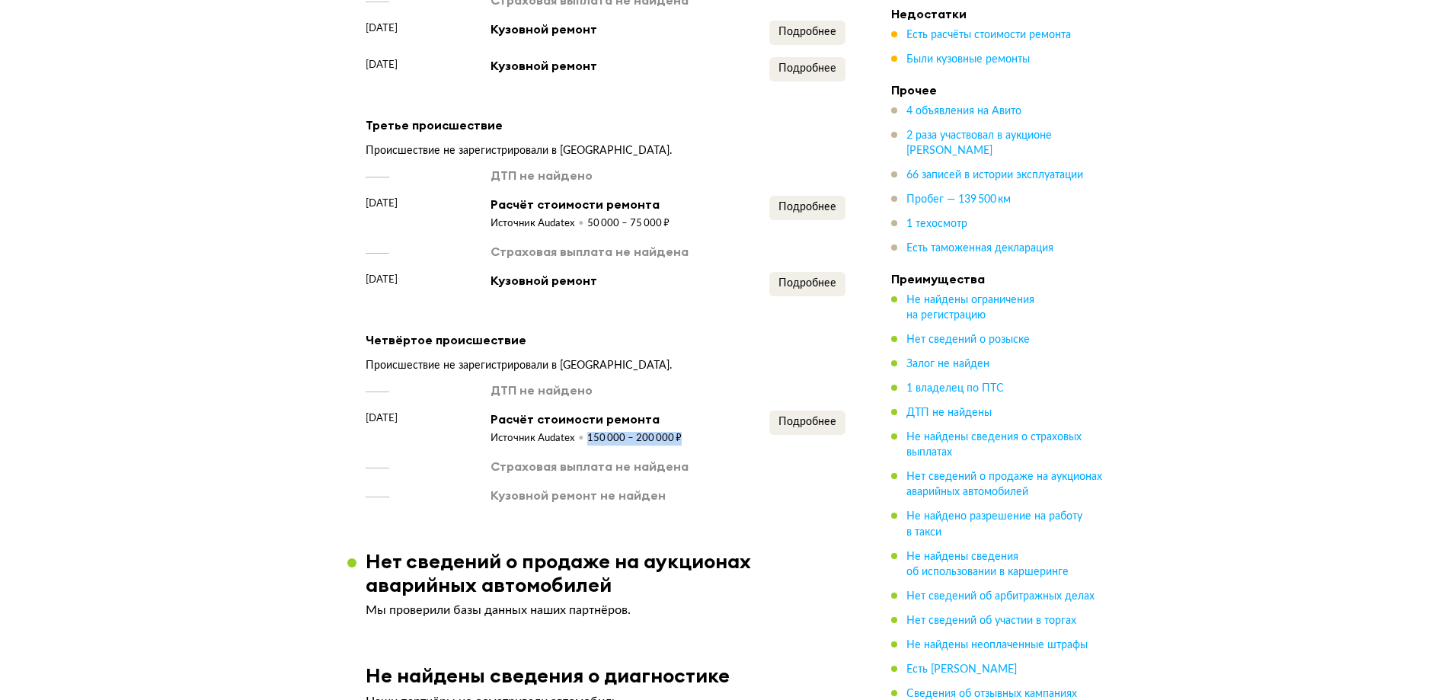
drag, startPoint x: 579, startPoint y: 462, endPoint x: 701, endPoint y: 464, distance: 121.9
click at [701, 446] on div "[DATE] Расчёт стоимости ремонта Источник Audatex 150 000 – 200 000 ₽ Подробнее" at bounding box center [606, 428] width 480 height 35
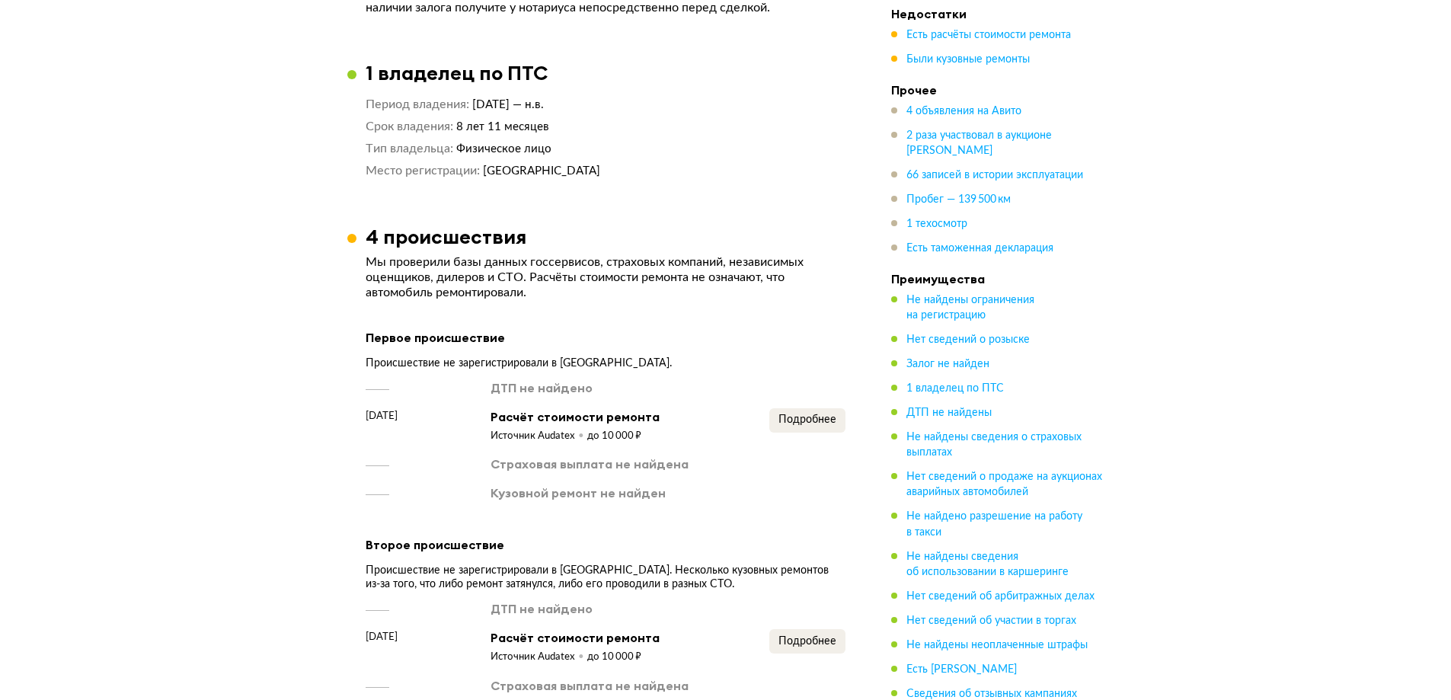
scroll to position [644, 0]
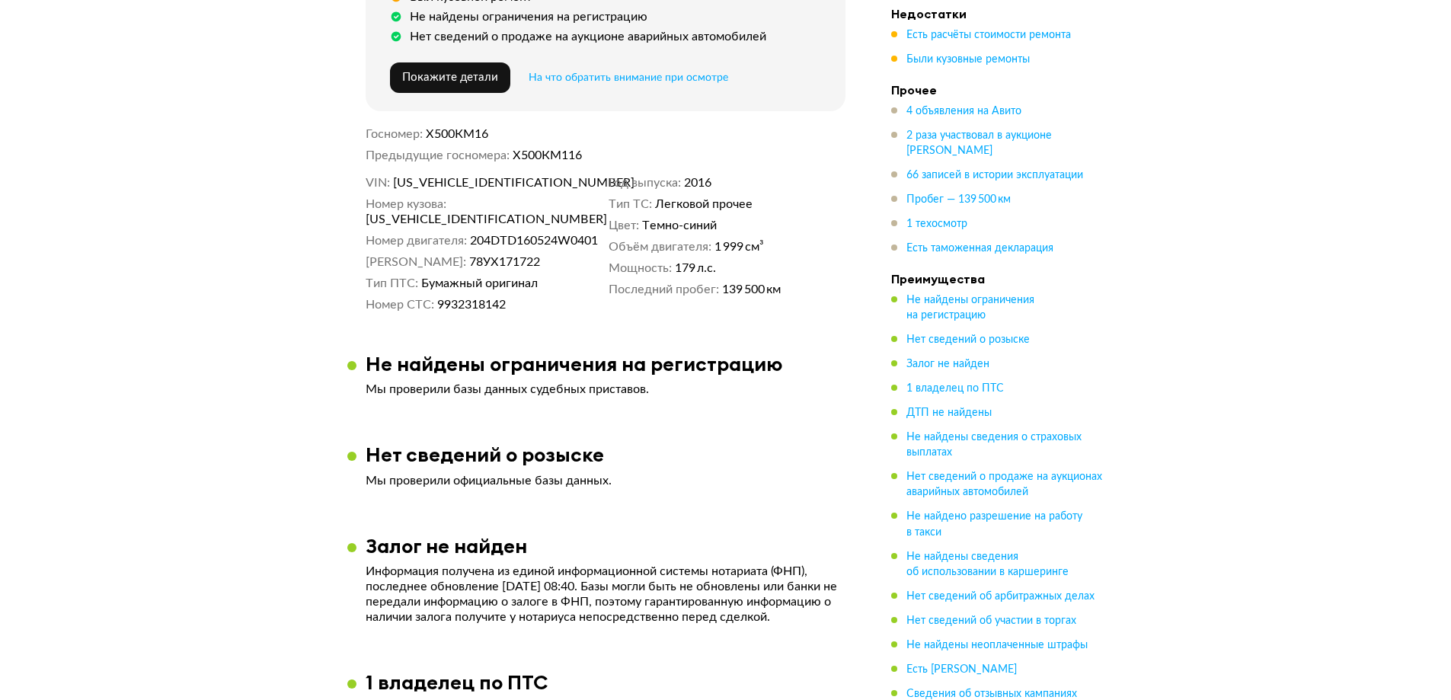
click at [468, 179] on span "[US_VEHICLE_IDENTIFICATION_NUMBER]" at bounding box center [480, 182] width 175 height 15
copy span "[US_VEHICLE_IDENTIFICATION_NUMBER]"
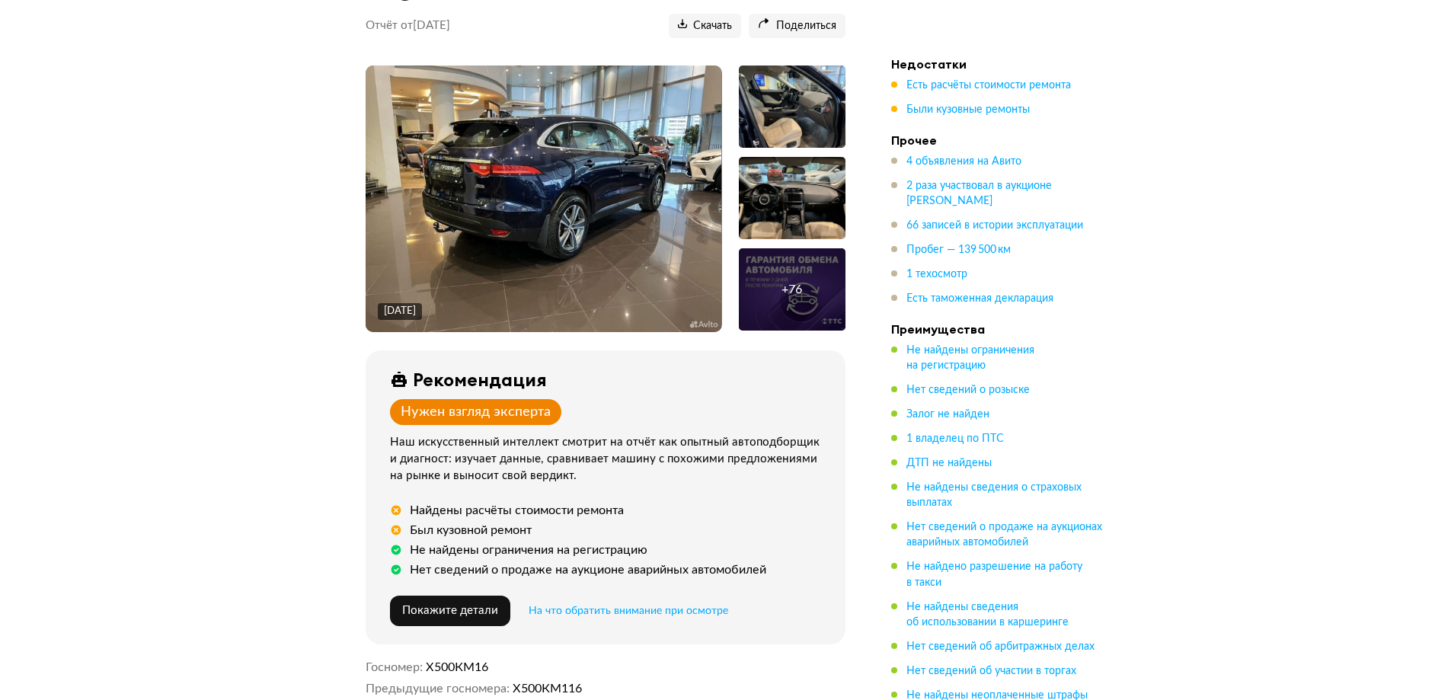
scroll to position [0, 0]
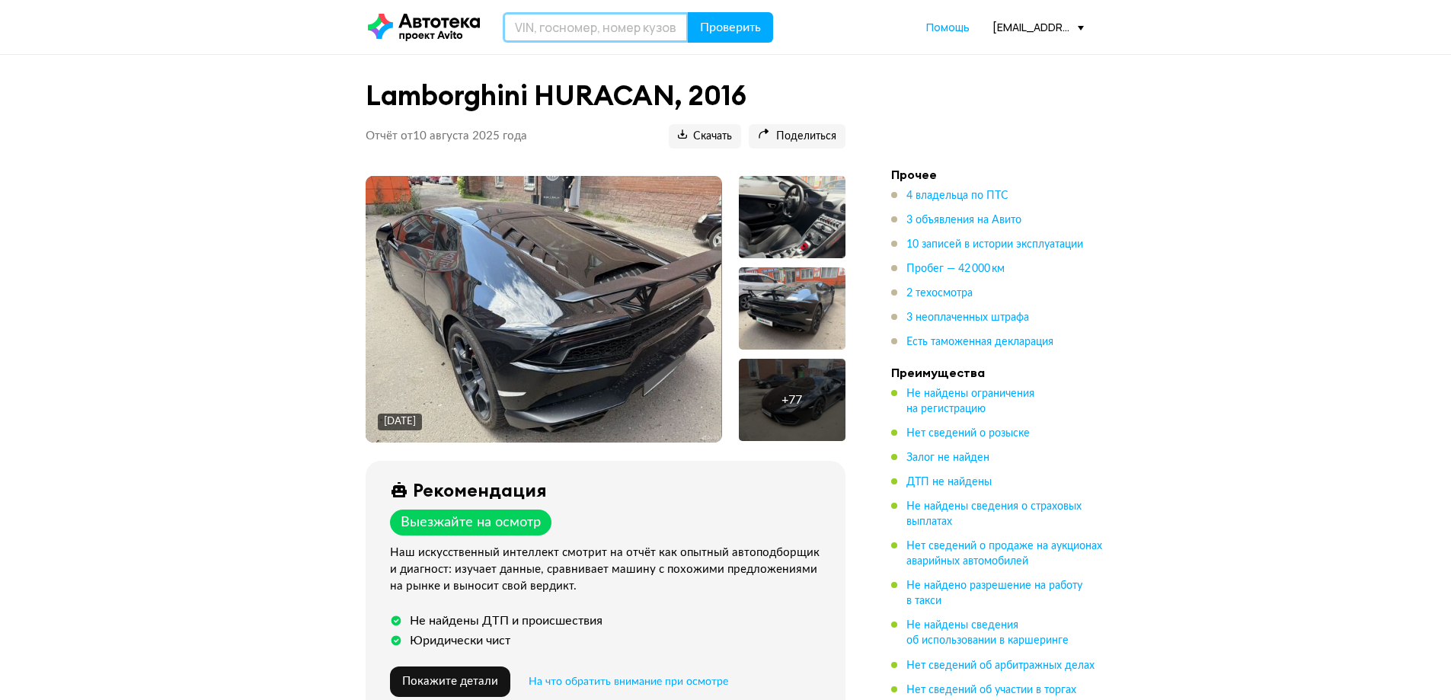
click at [546, 17] on input "text" at bounding box center [596, 27] width 186 height 30
paste input "[US_VEHICLE_IDENTIFICATION_NUMBER]"
type input "[US_VEHICLE_IDENTIFICATION_NUMBER]"
click at [733, 35] on button "Проверить" at bounding box center [730, 27] width 85 height 30
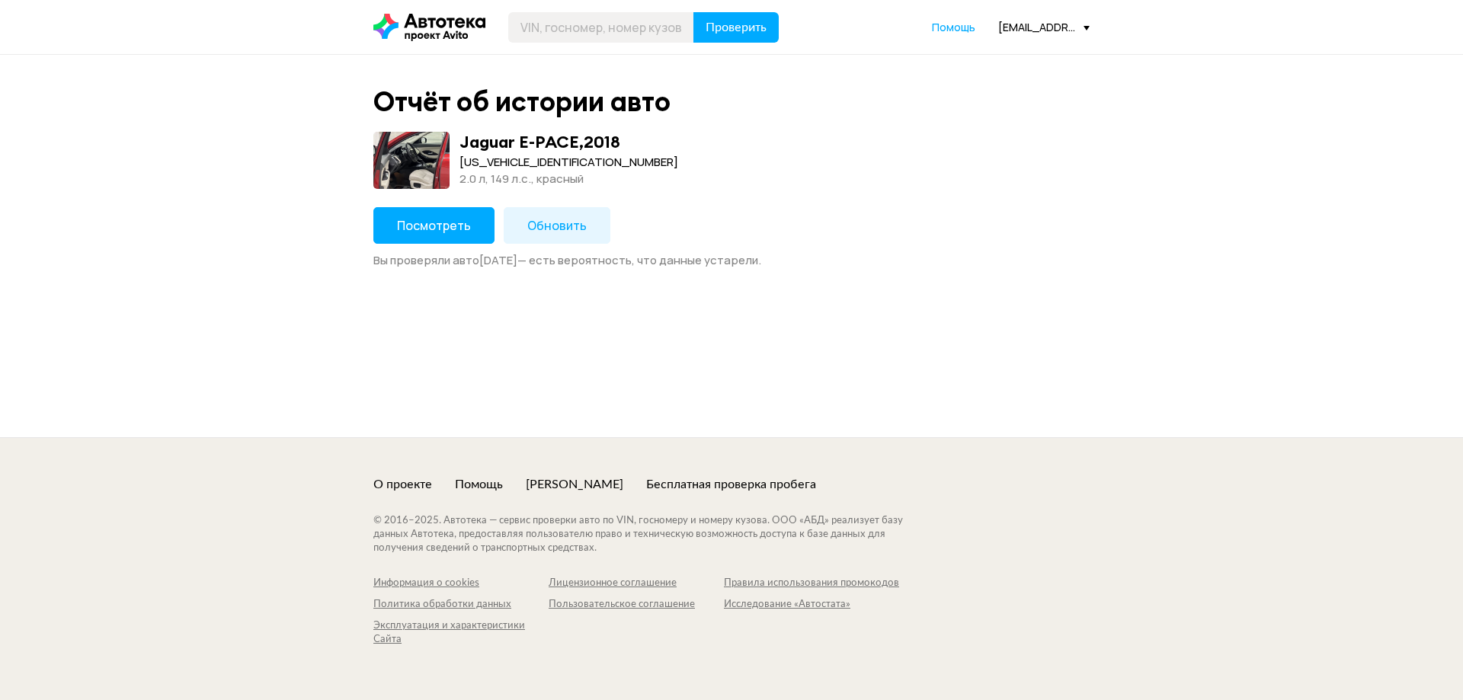
click at [449, 230] on span "Посмотреть" at bounding box center [434, 225] width 74 height 17
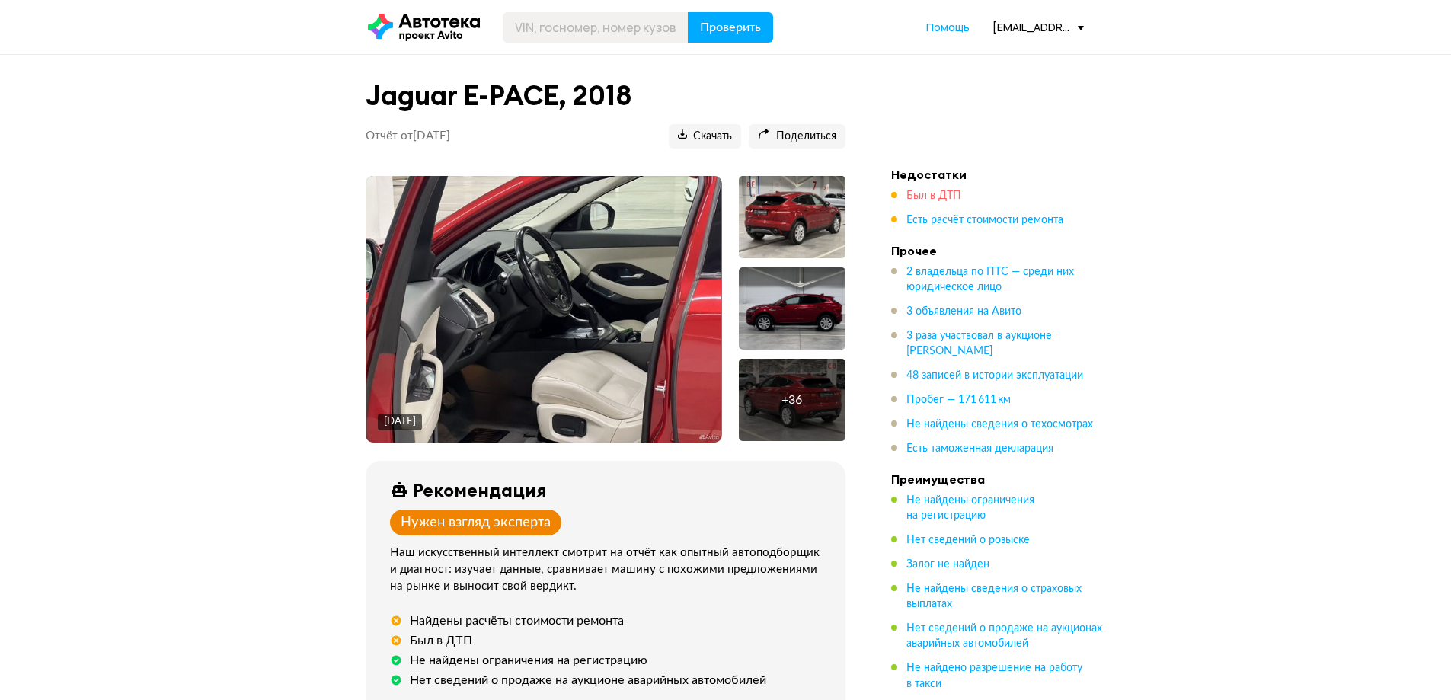
click at [932, 197] on span "Был в ДТП" at bounding box center [933, 195] width 55 height 11
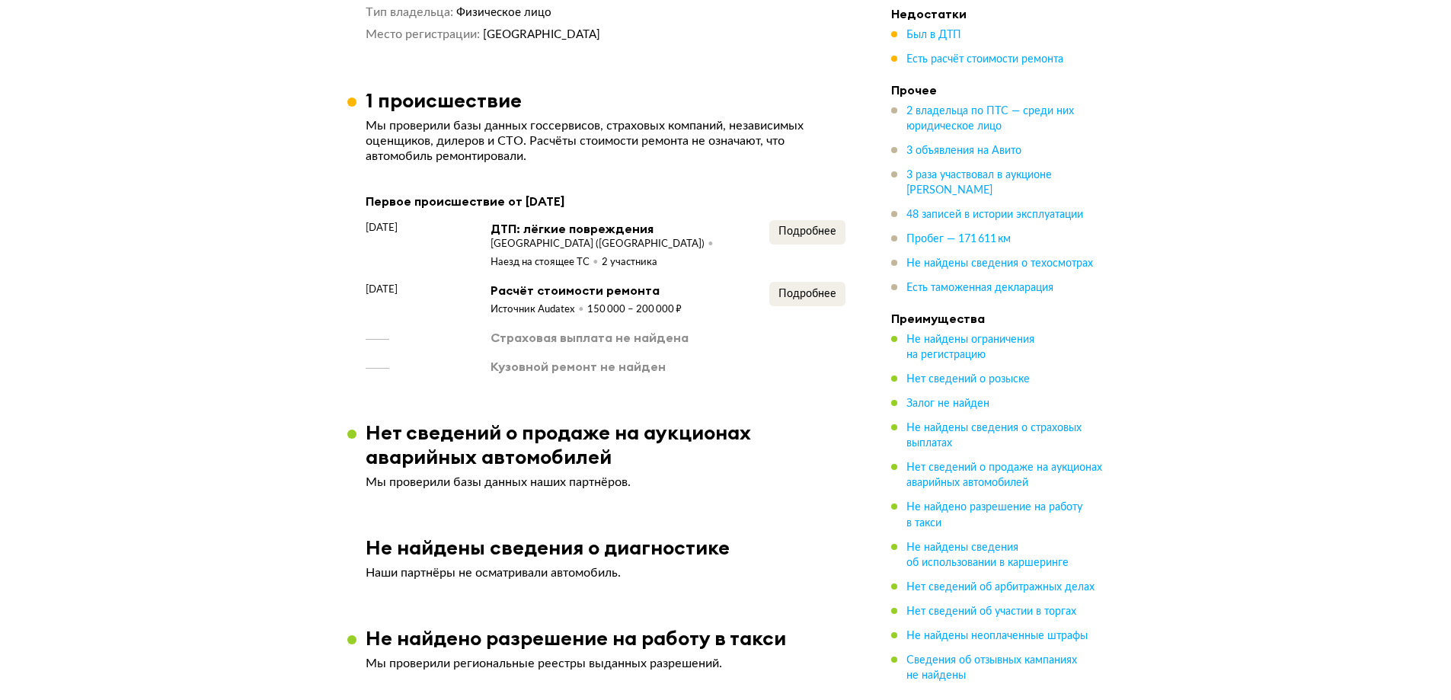
scroll to position [1578, 0]
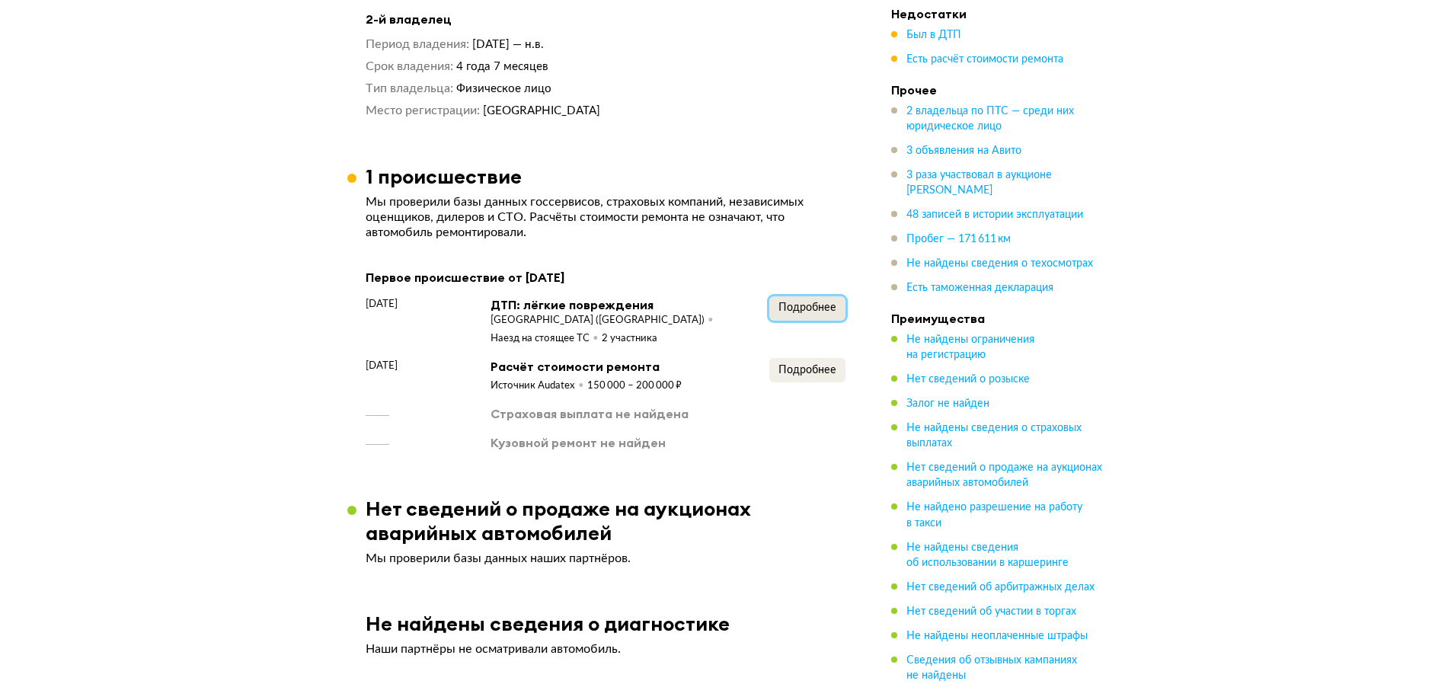
click at [818, 313] on span "Подробнее" at bounding box center [807, 307] width 58 height 11
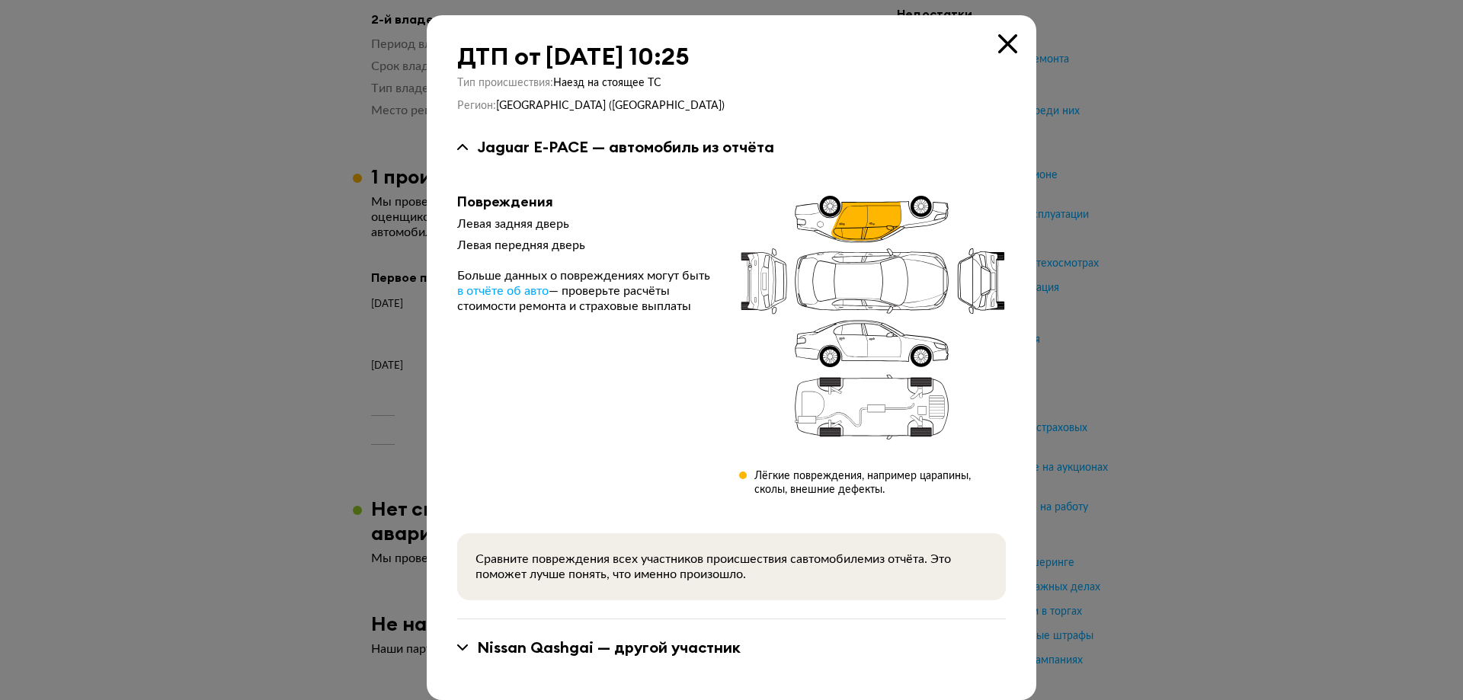
click at [1145, 184] on div at bounding box center [731, 350] width 1463 height 700
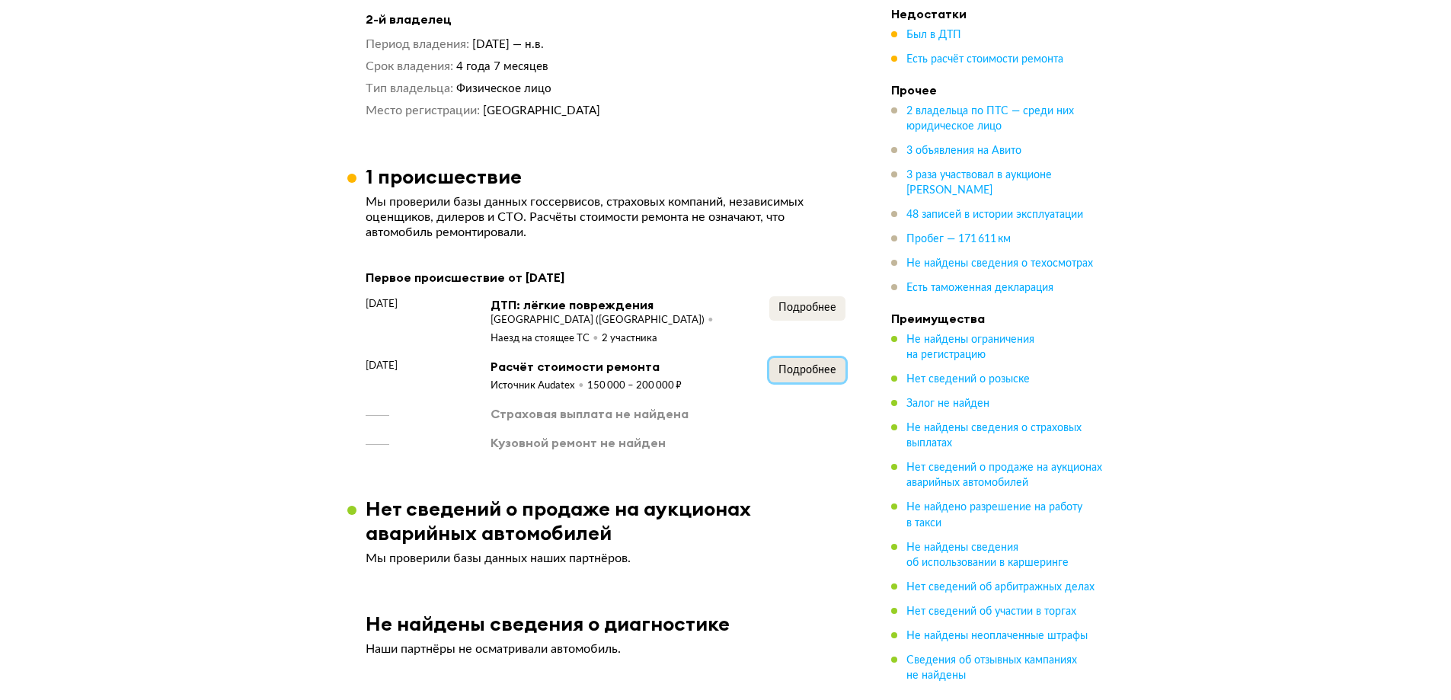
click at [800, 376] on span "Подробнее" at bounding box center [807, 370] width 58 height 11
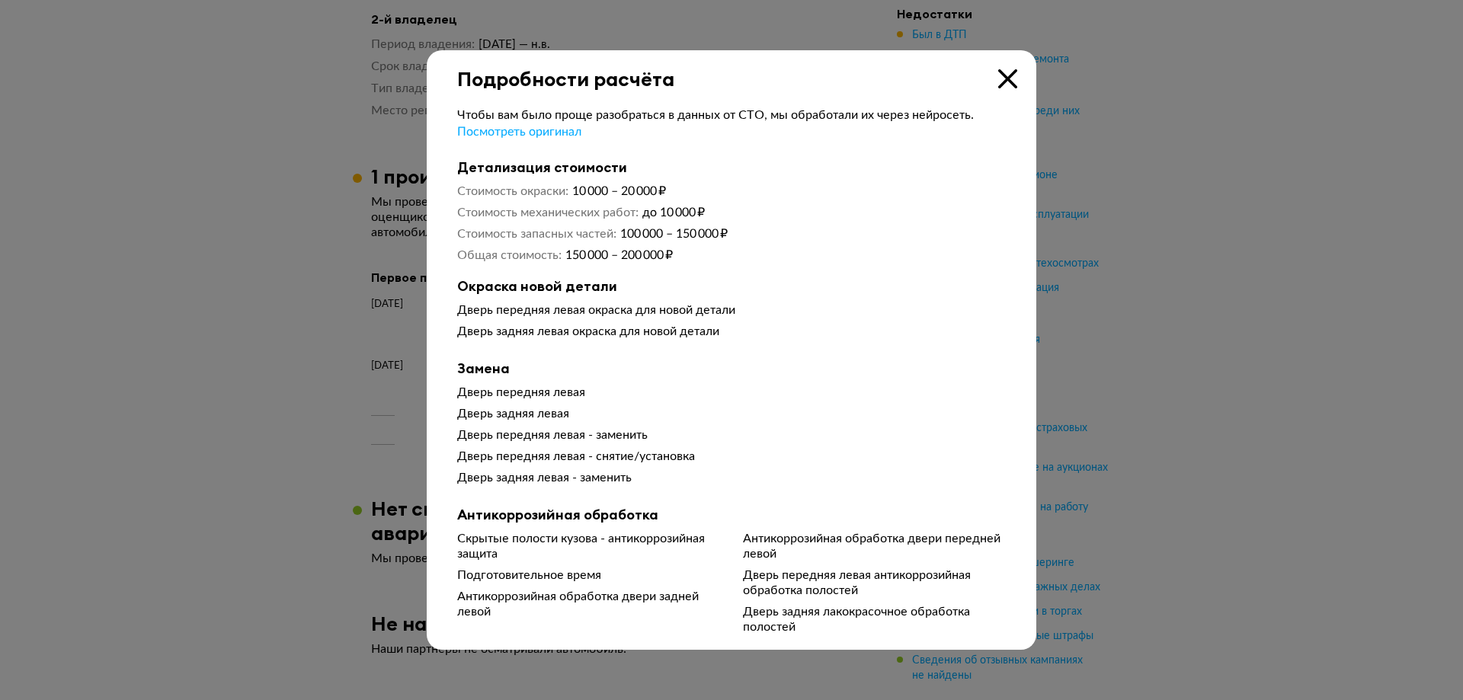
click at [1007, 78] on icon at bounding box center [1007, 78] width 19 height 19
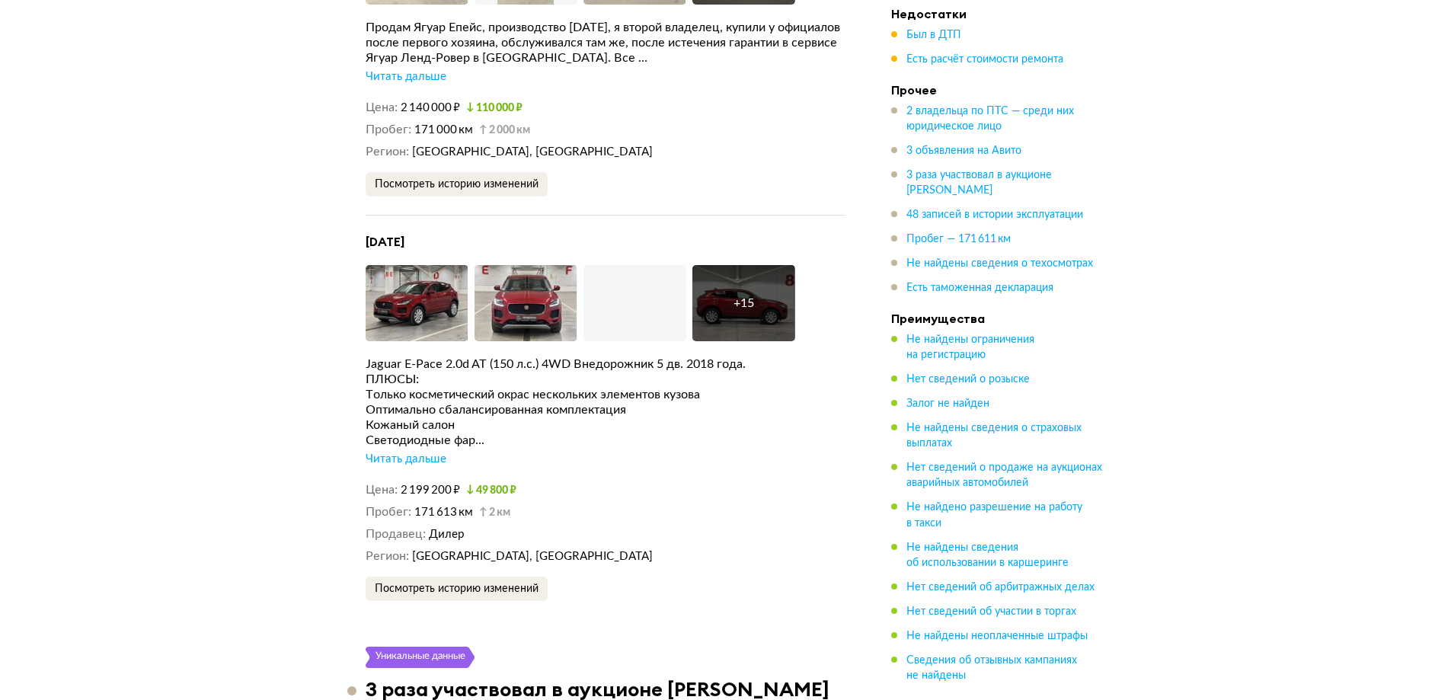
scroll to position [3406, 0]
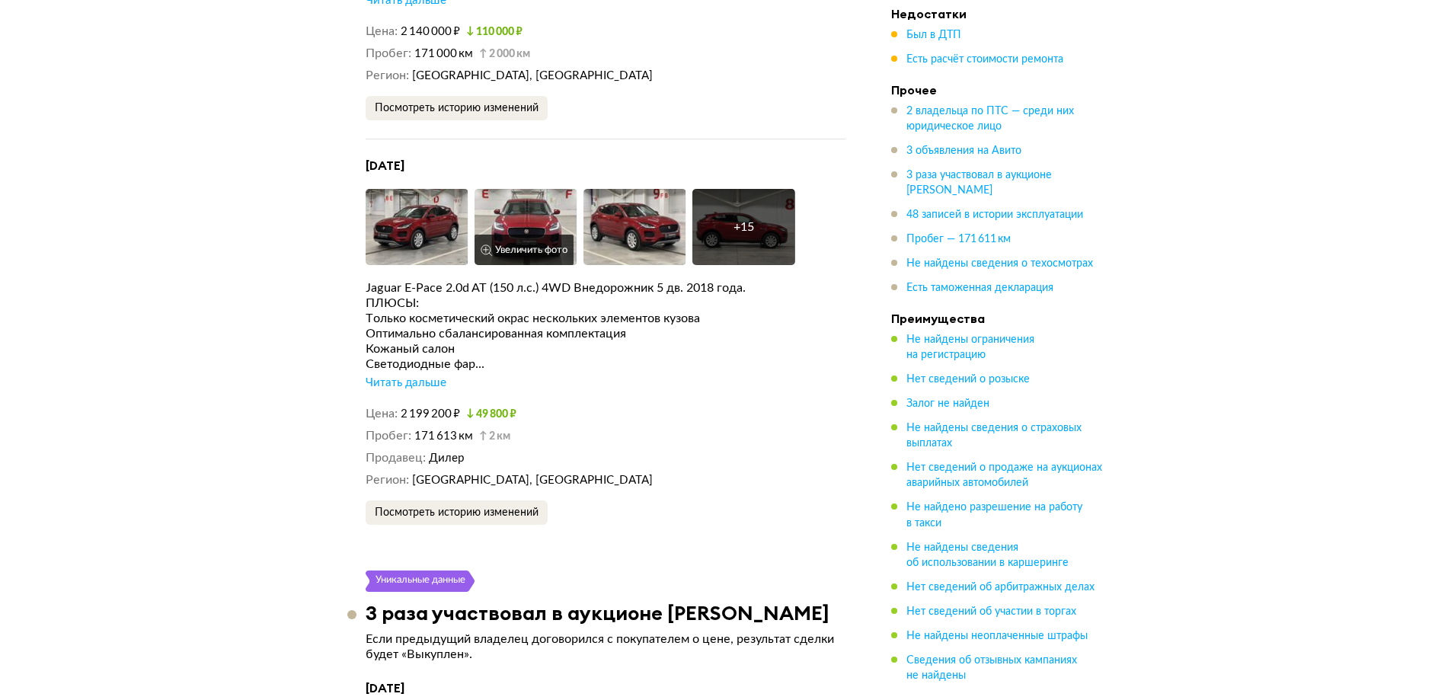
click at [539, 222] on img at bounding box center [526, 227] width 103 height 76
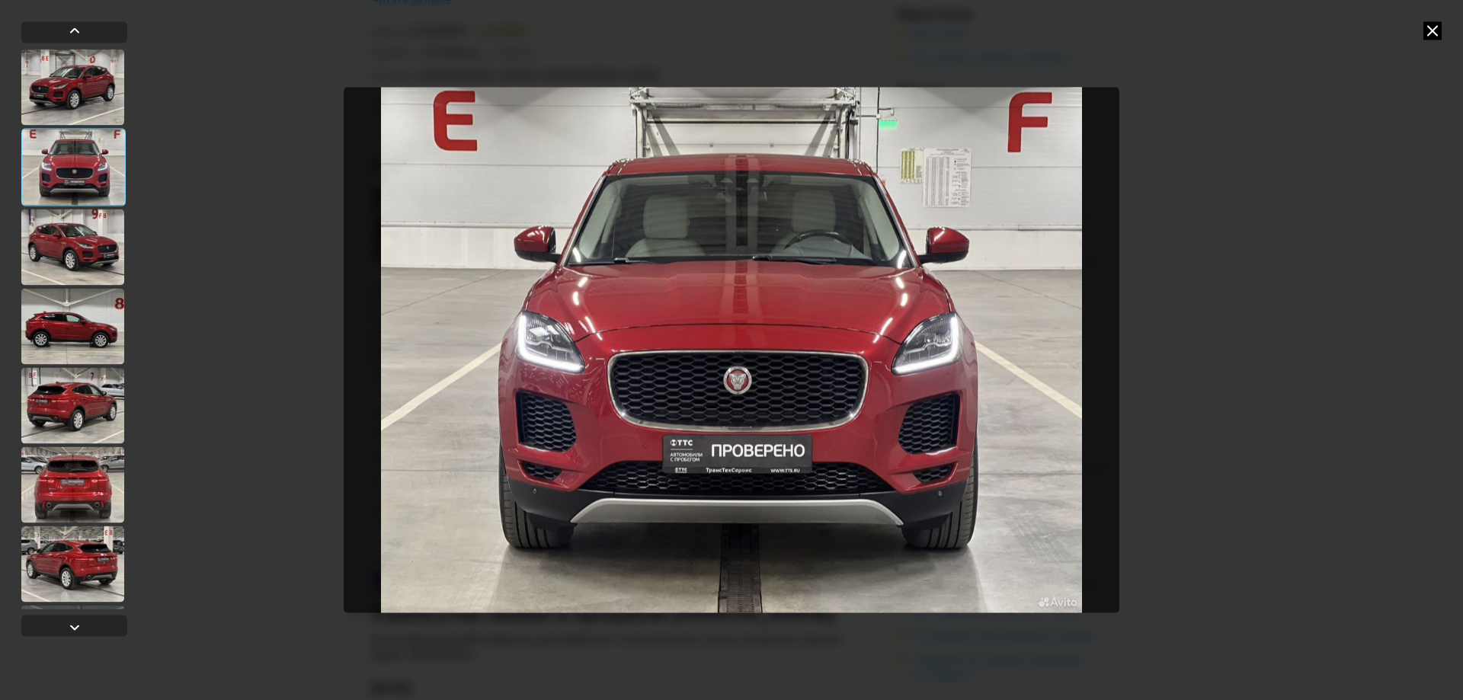
click at [734, 449] on img "Go to Slide 2" at bounding box center [731, 350] width 775 height 525
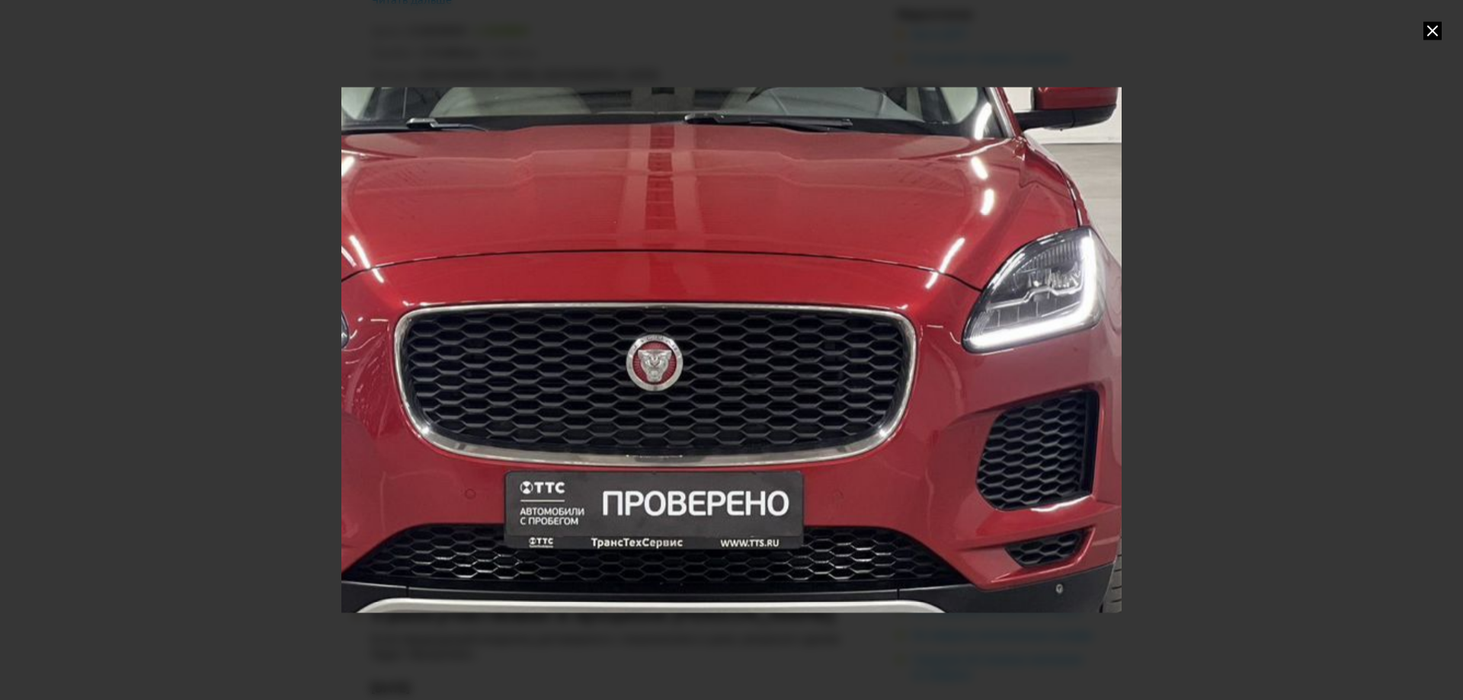
drag, startPoint x: 862, startPoint y: 443, endPoint x: 818, endPoint y: 390, distance: 69.2
click at [818, 390] on div "Go to Slide 2" at bounding box center [642, 303] width 1560 height 1050
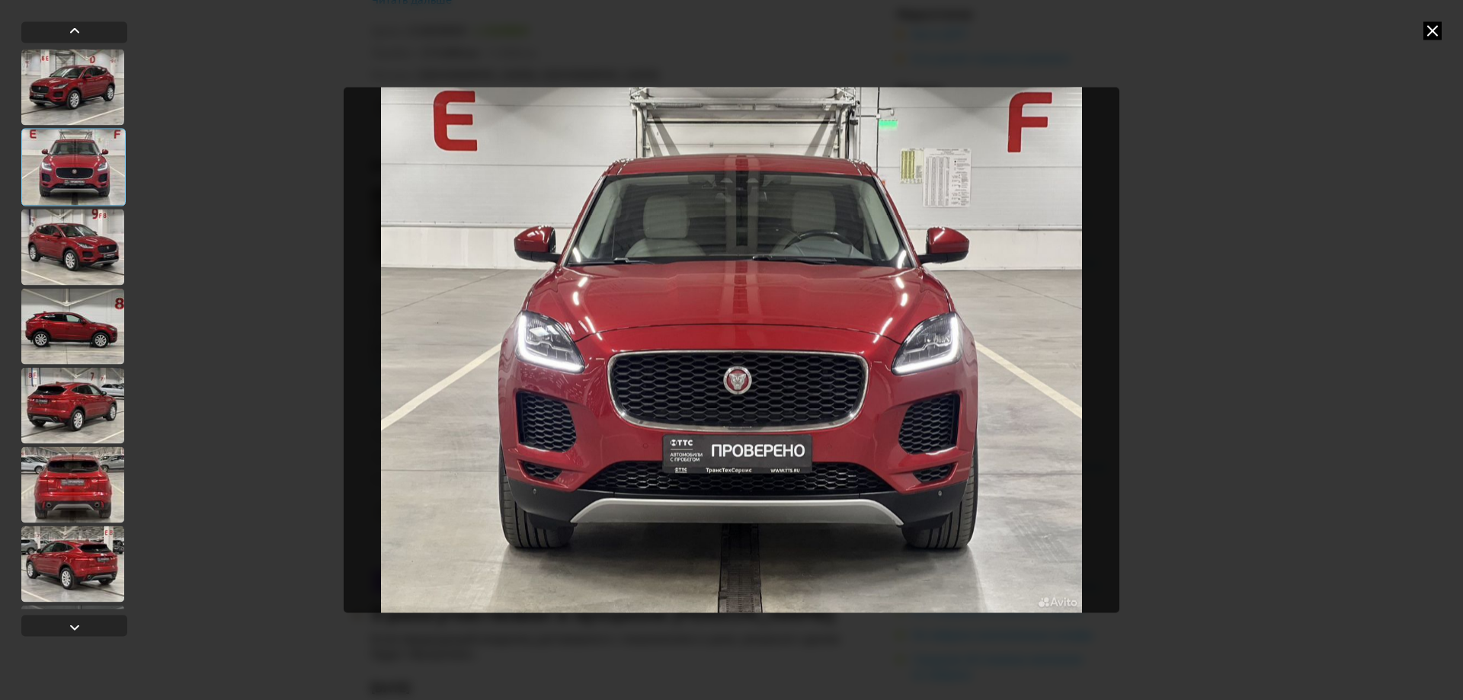
click at [1439, 25] on icon at bounding box center [1432, 30] width 18 height 18
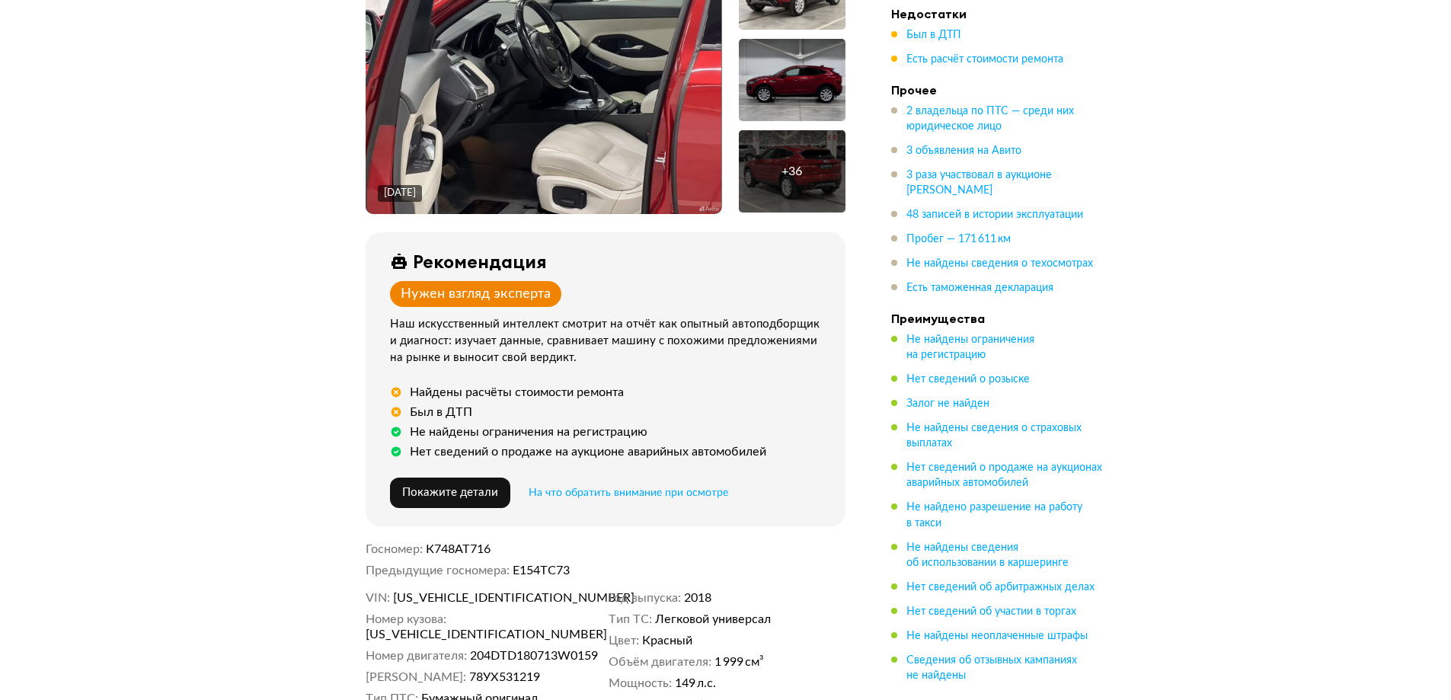
scroll to position [381, 0]
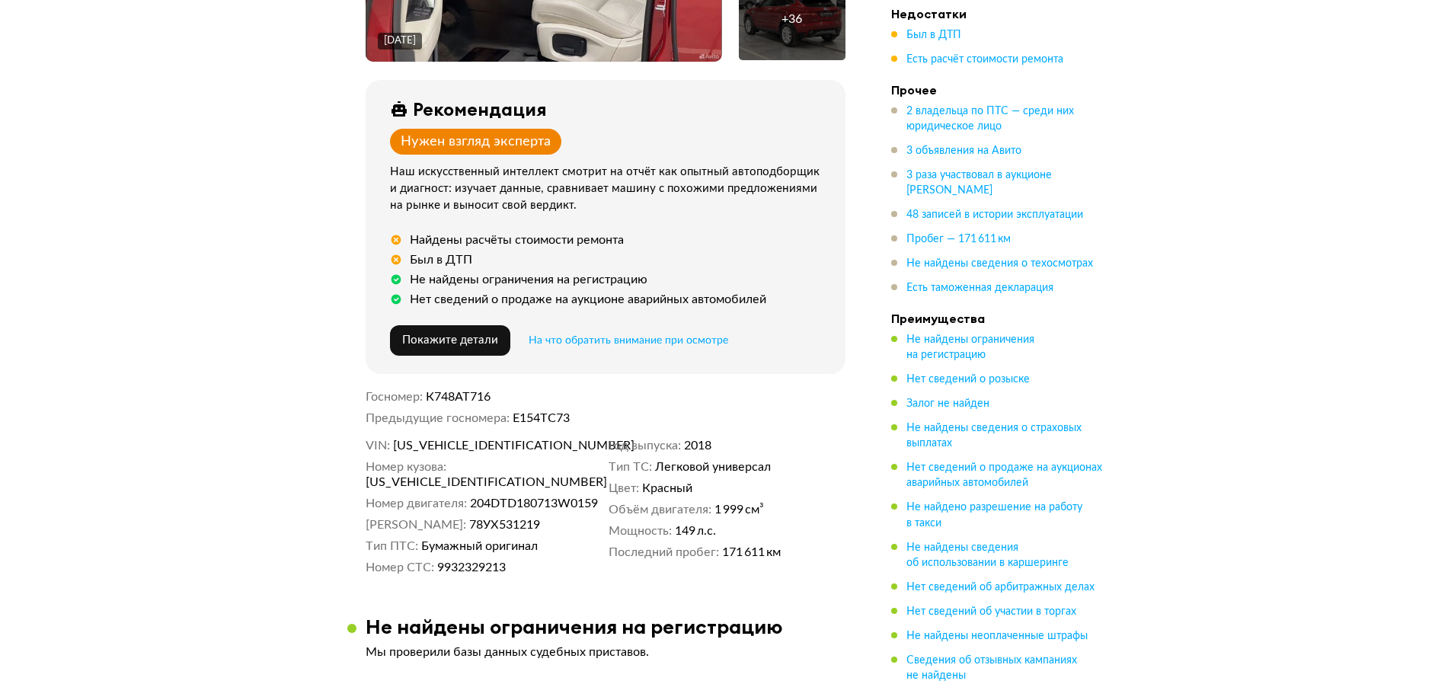
click at [447, 401] on span "К748АТ716" at bounding box center [458, 397] width 65 height 12
copy span "К748АТ716"
click at [535, 418] on dd "Е154ТС73" at bounding box center [679, 418] width 333 height 15
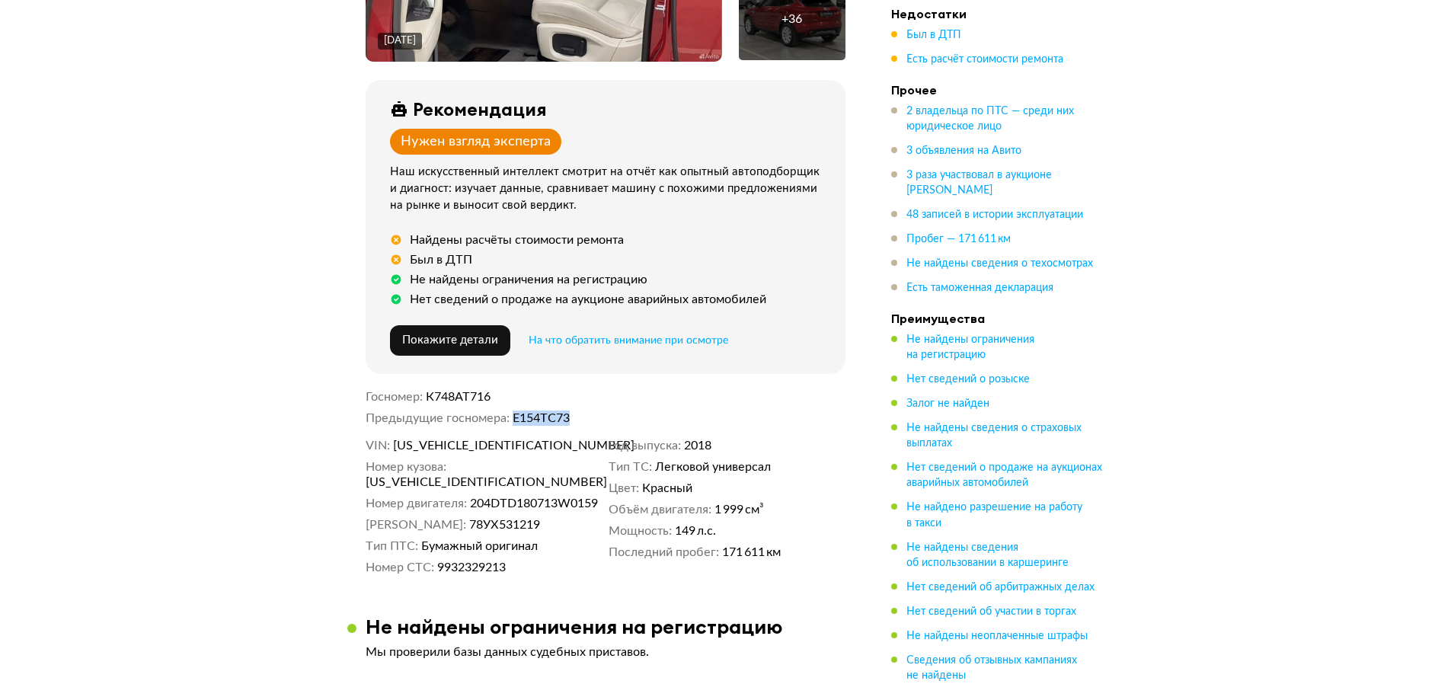
copy dd "Е154ТС73"
